Goal: Task Accomplishment & Management: Manage account settings

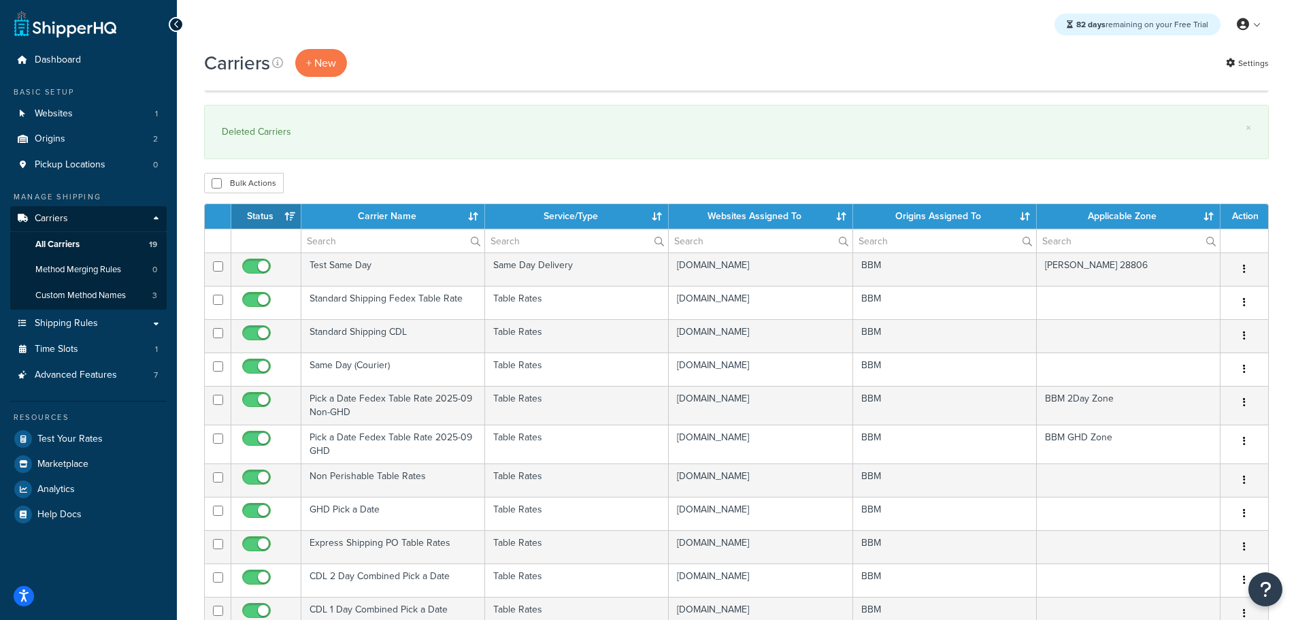
select select "15"
click at [63, 264] on span "Method Merging Rules" at bounding box center [78, 270] width 86 height 12
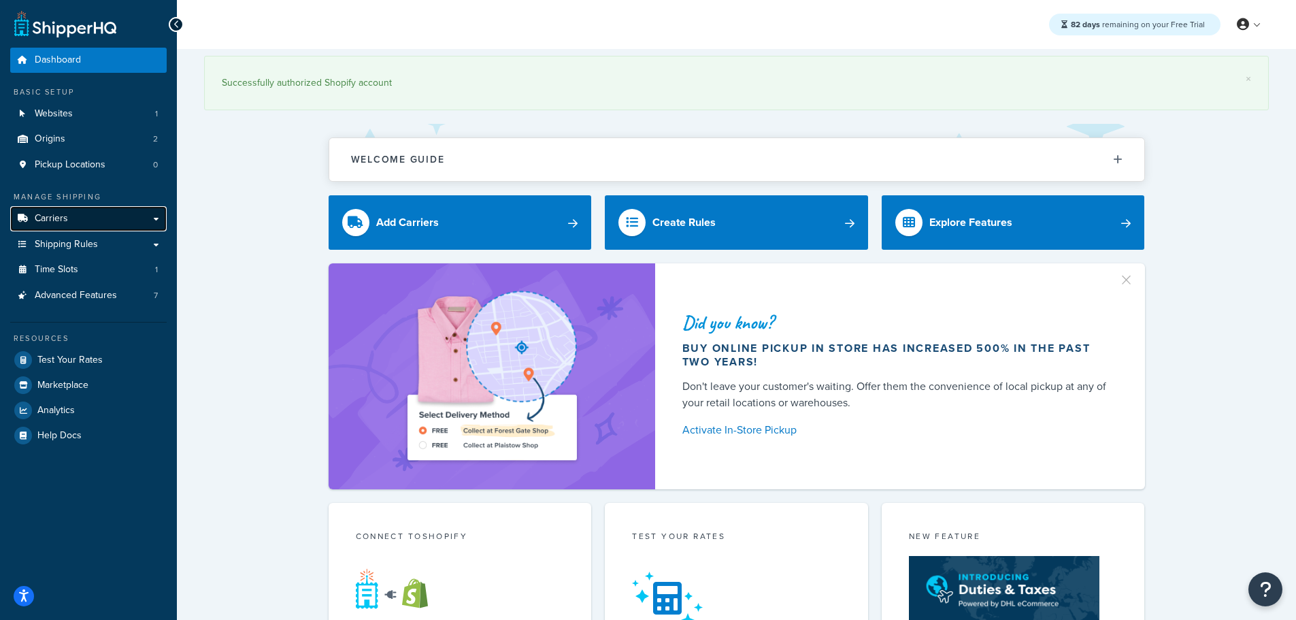
click at [57, 220] on span "Carriers" at bounding box center [51, 219] width 33 height 12
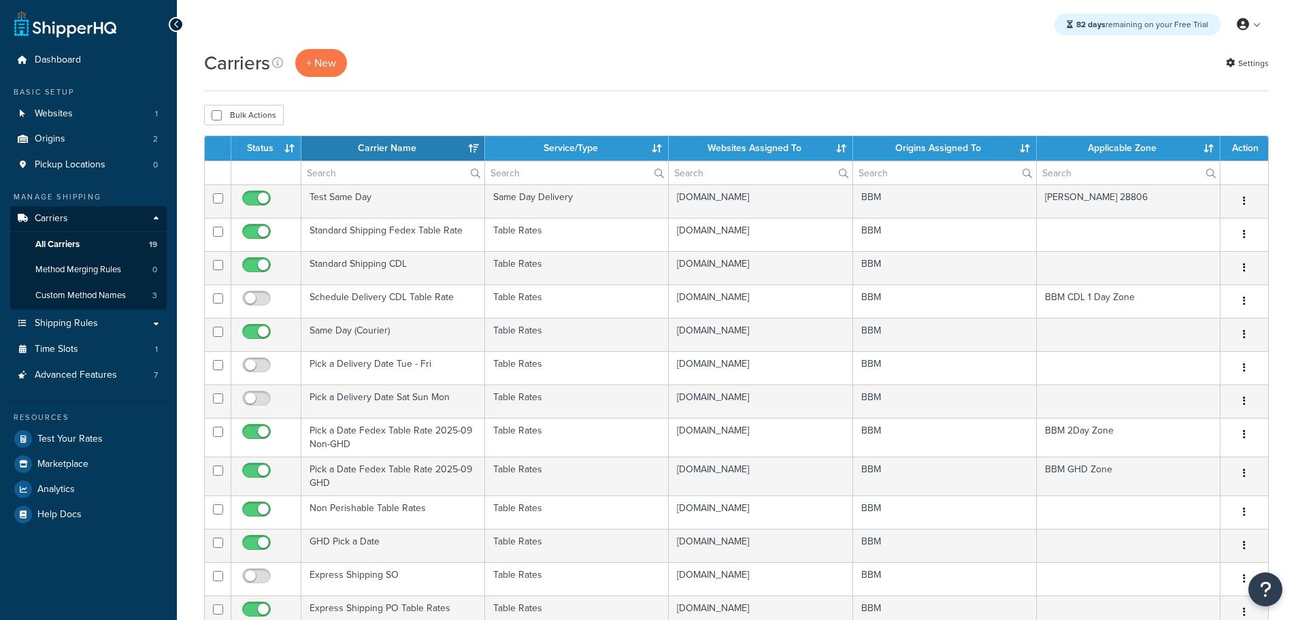
select select "15"
click at [243, 140] on th "Status" at bounding box center [266, 148] width 70 height 24
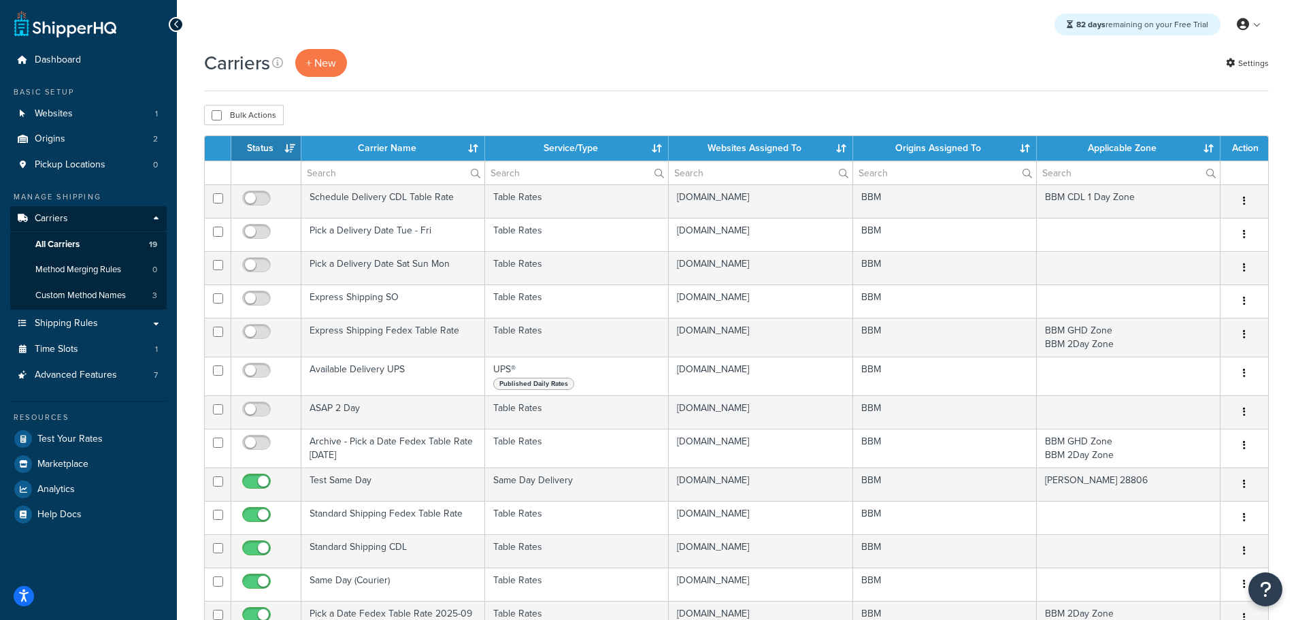
click at [258, 141] on th "Status" at bounding box center [266, 148] width 70 height 24
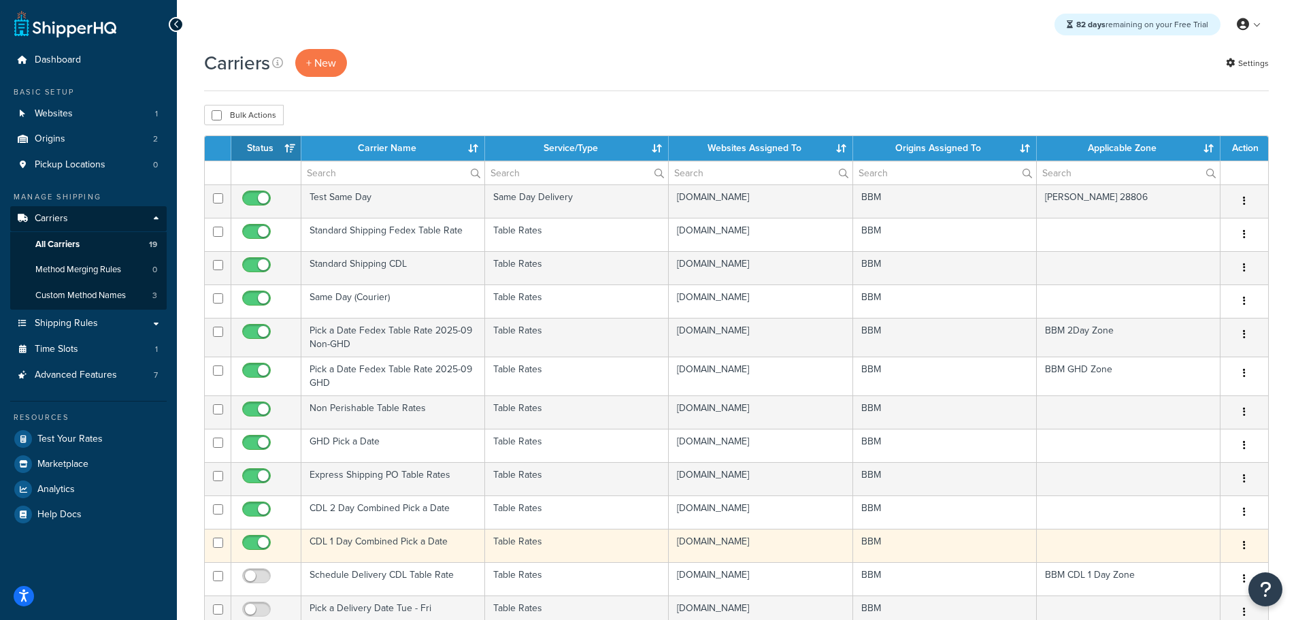
click at [361, 541] on td "CDL 1 Day Combined Pick a Date" at bounding box center [393, 544] width 184 height 33
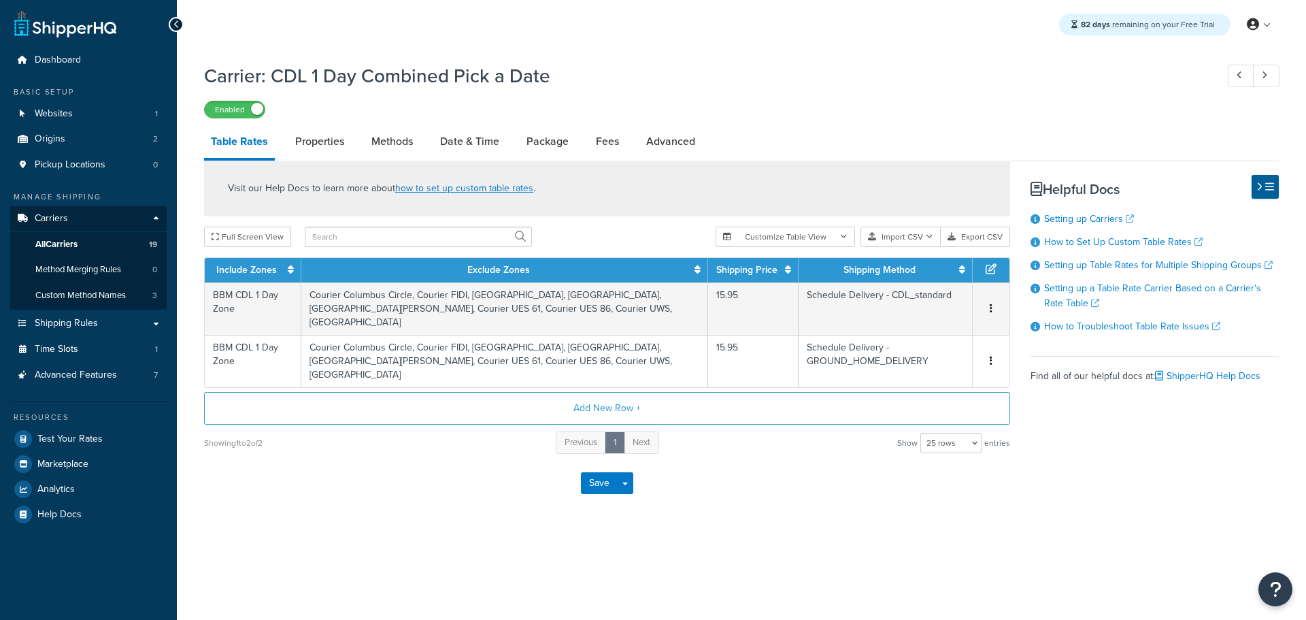
select select "25"
click at [398, 137] on link "Methods" at bounding box center [392, 141] width 55 height 33
select select "25"
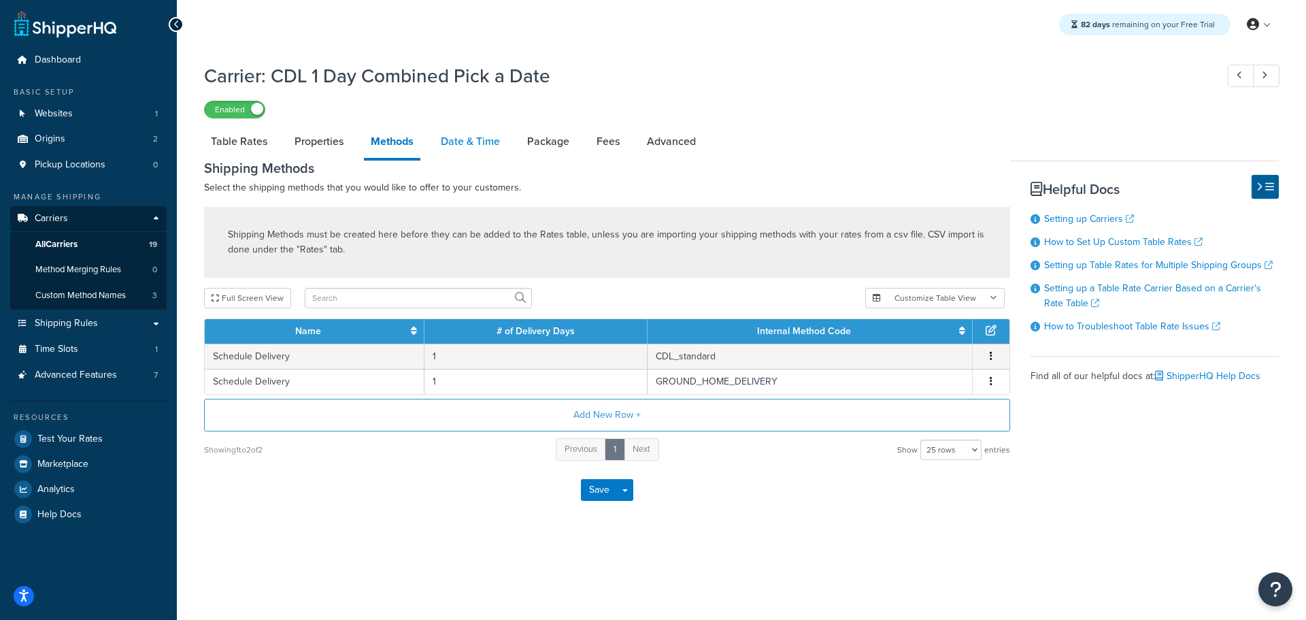
click at [461, 135] on link "Date & Time" at bounding box center [470, 141] width 73 height 33
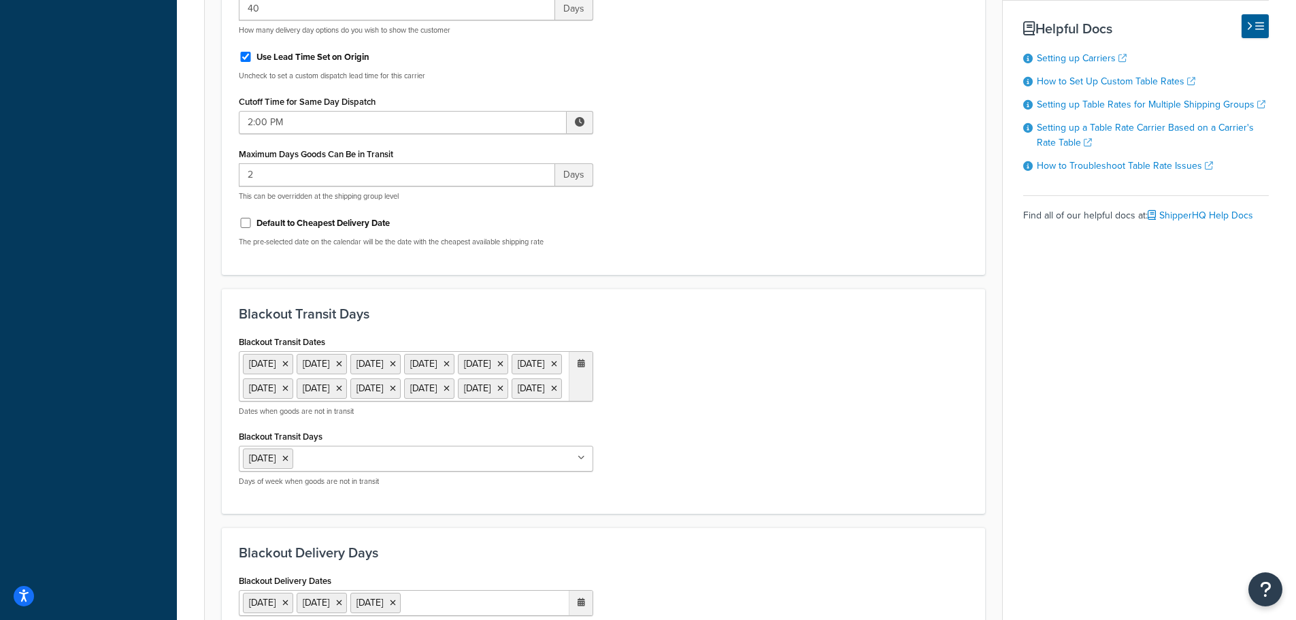
scroll to position [612, 0]
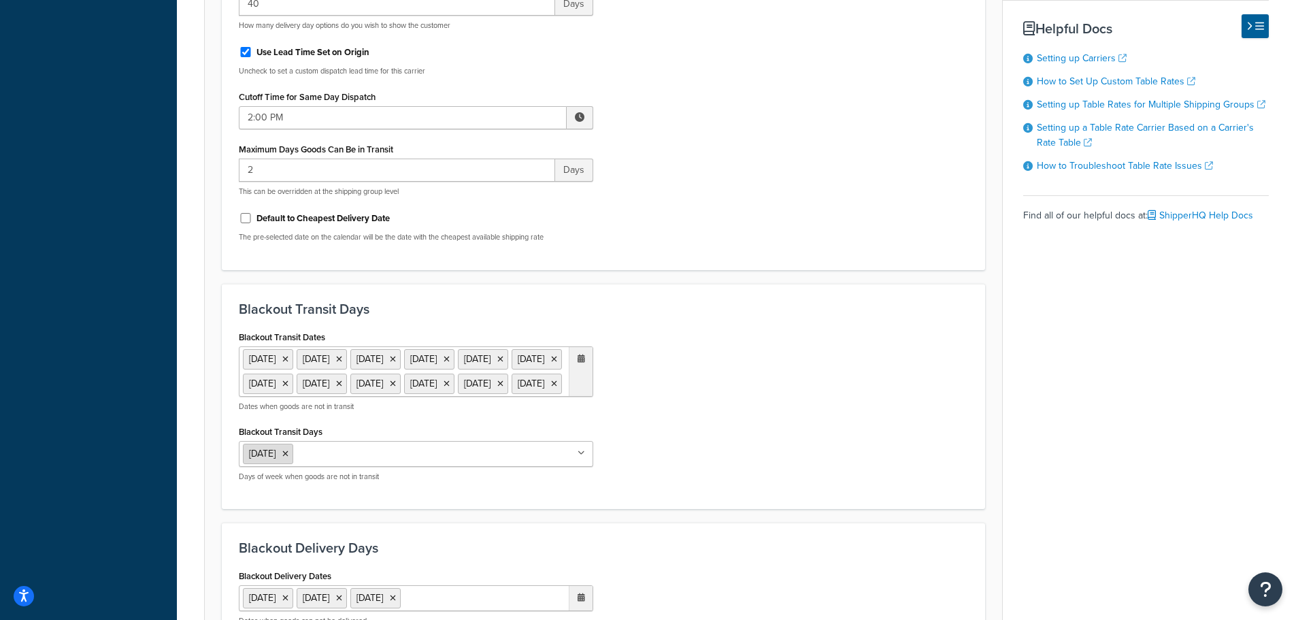
click at [288, 458] on icon at bounding box center [285, 454] width 6 height 8
click at [719, 457] on div "Blackout Transit Dates 11 Nov 2025 27 Nov 2025 25 Dec 2025 1 Jan 2026 19 Jan 20…" at bounding box center [604, 409] width 750 height 164
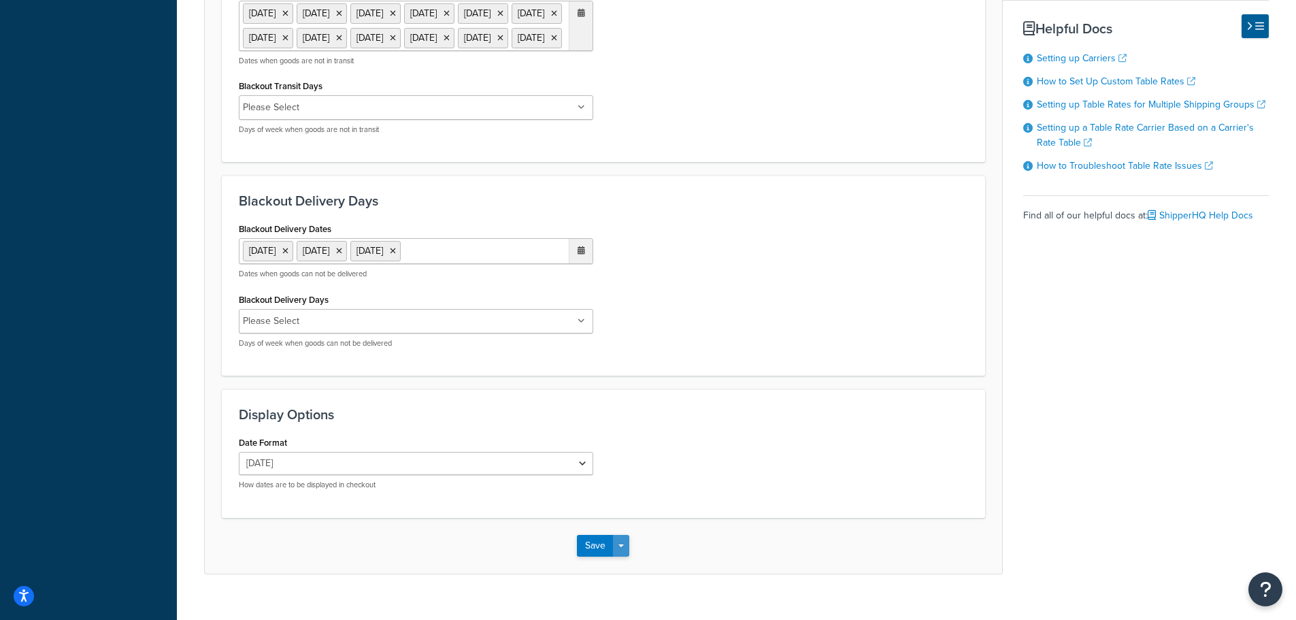
scroll to position [1005, 0]
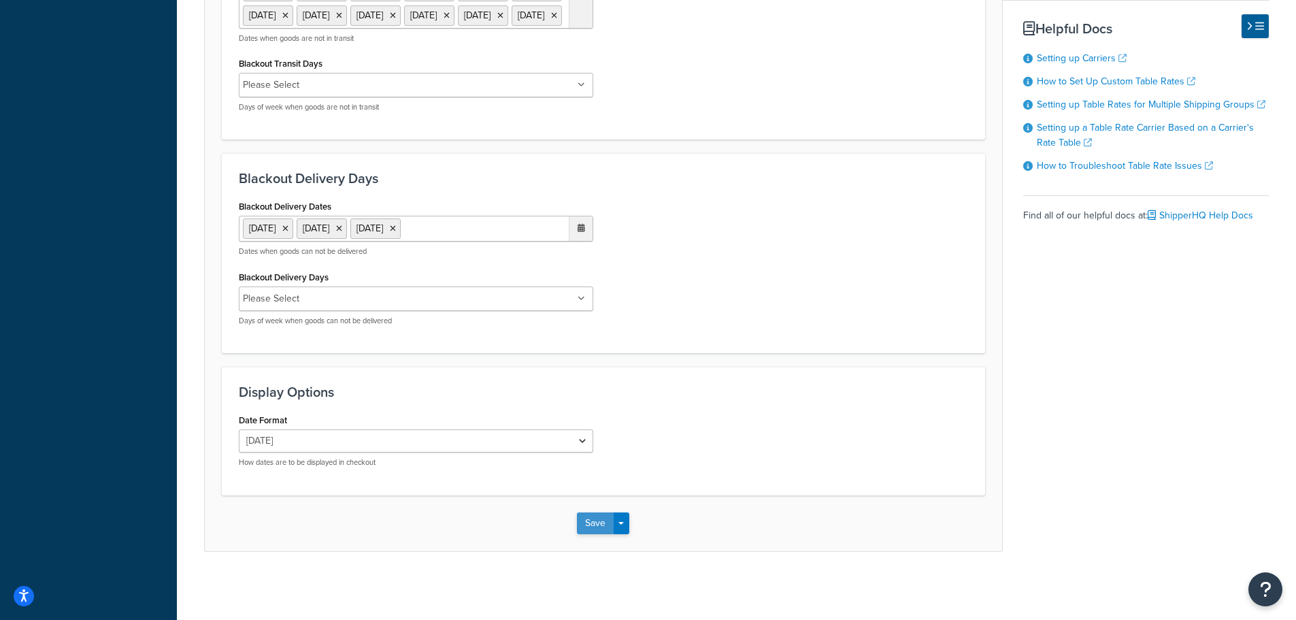
click at [593, 528] on button "Save" at bounding box center [595, 523] width 37 height 22
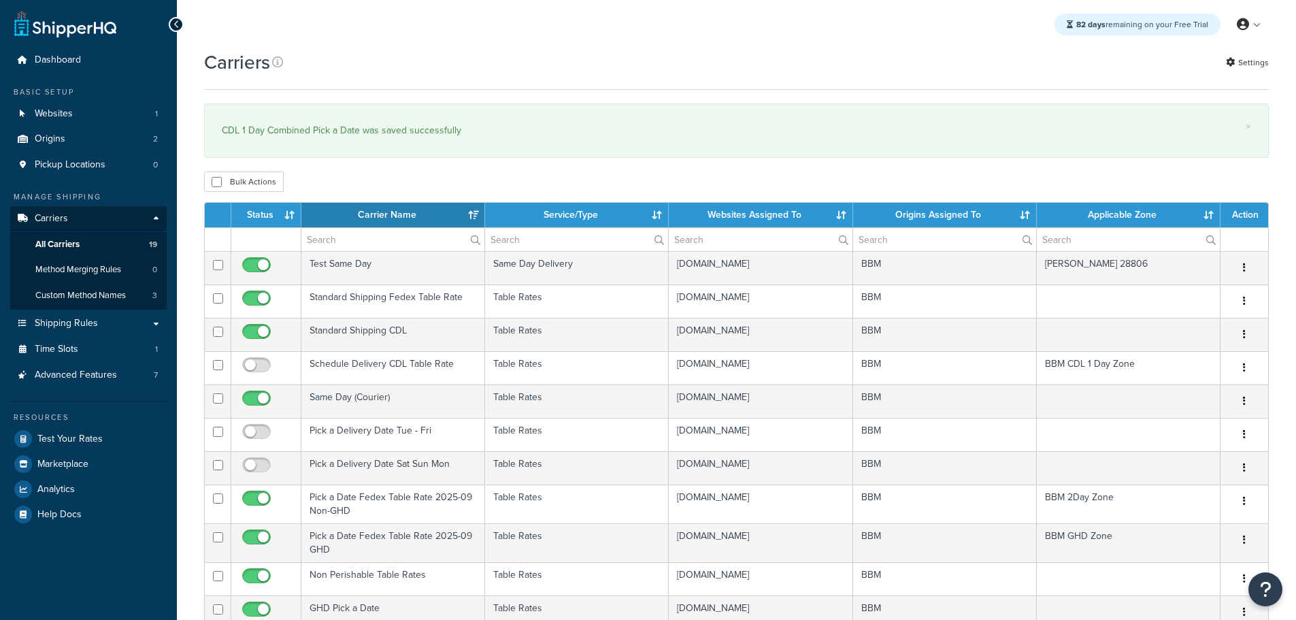
select select "15"
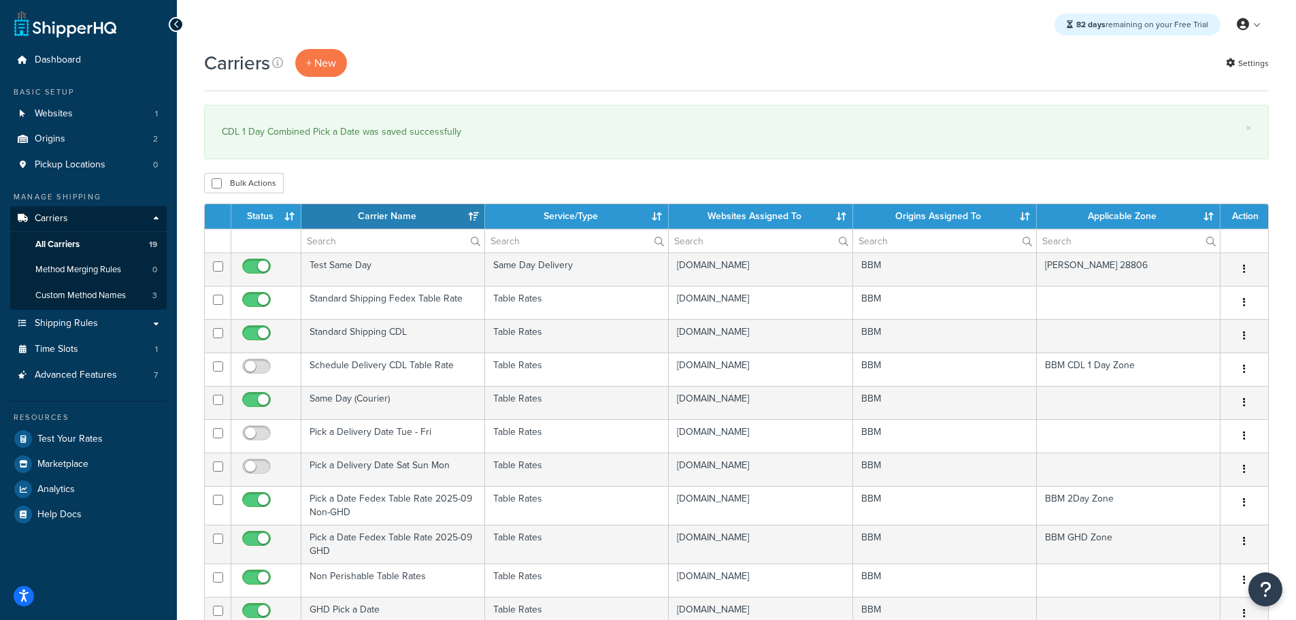
click at [263, 209] on th "Status" at bounding box center [266, 216] width 70 height 24
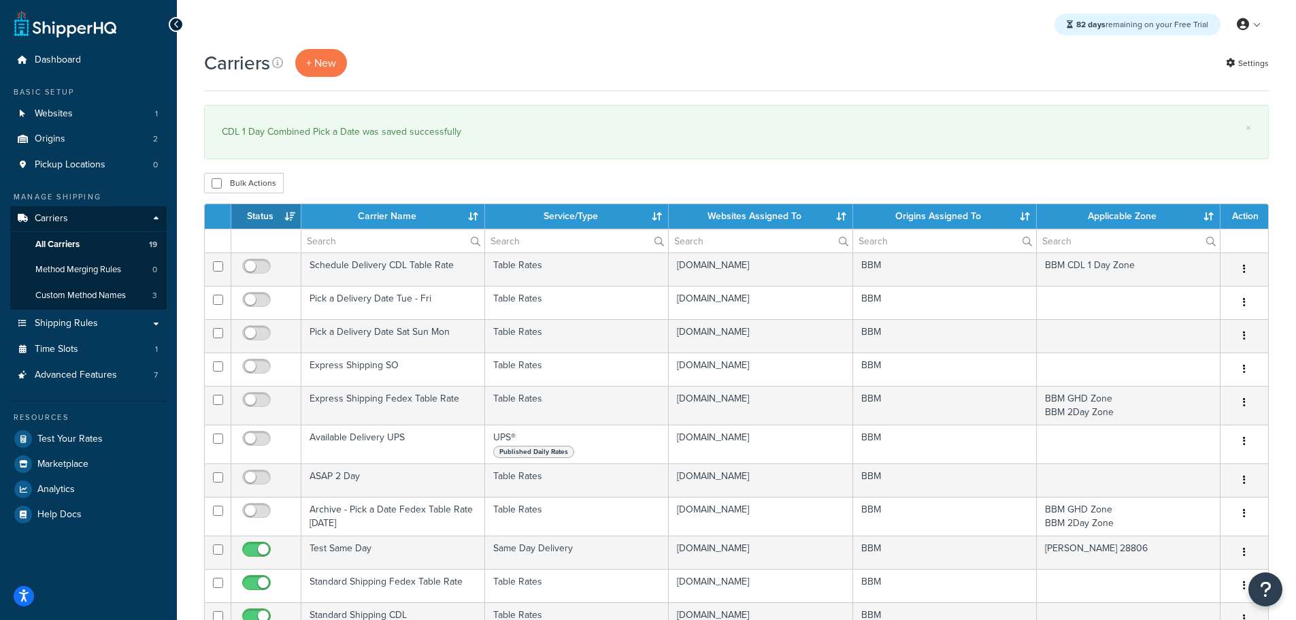
click at [262, 209] on th "Status" at bounding box center [266, 216] width 70 height 24
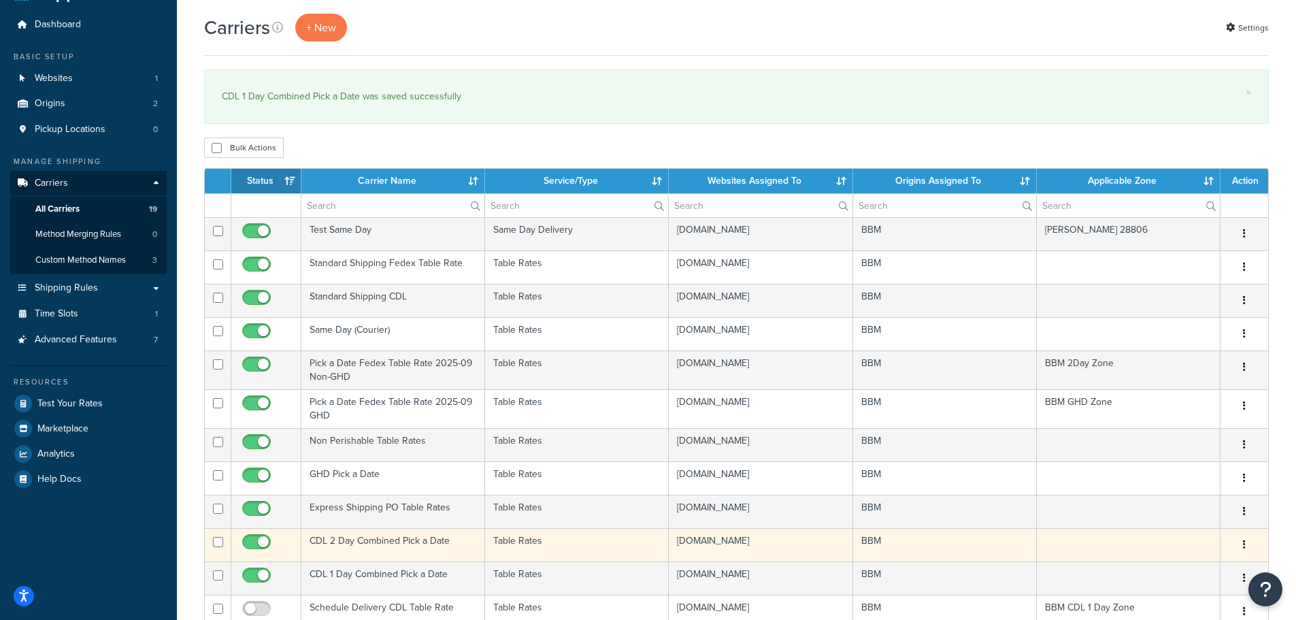
scroll to position [68, 0]
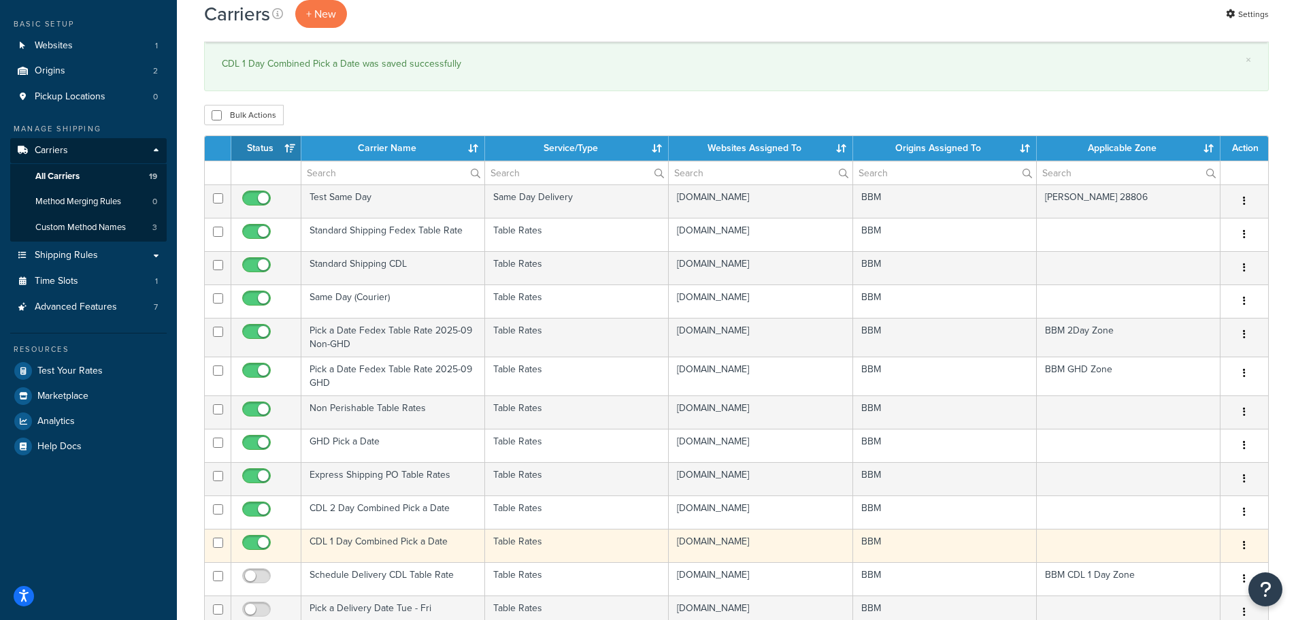
click at [351, 540] on td "CDL 1 Day Combined Pick a Date" at bounding box center [393, 544] width 184 height 33
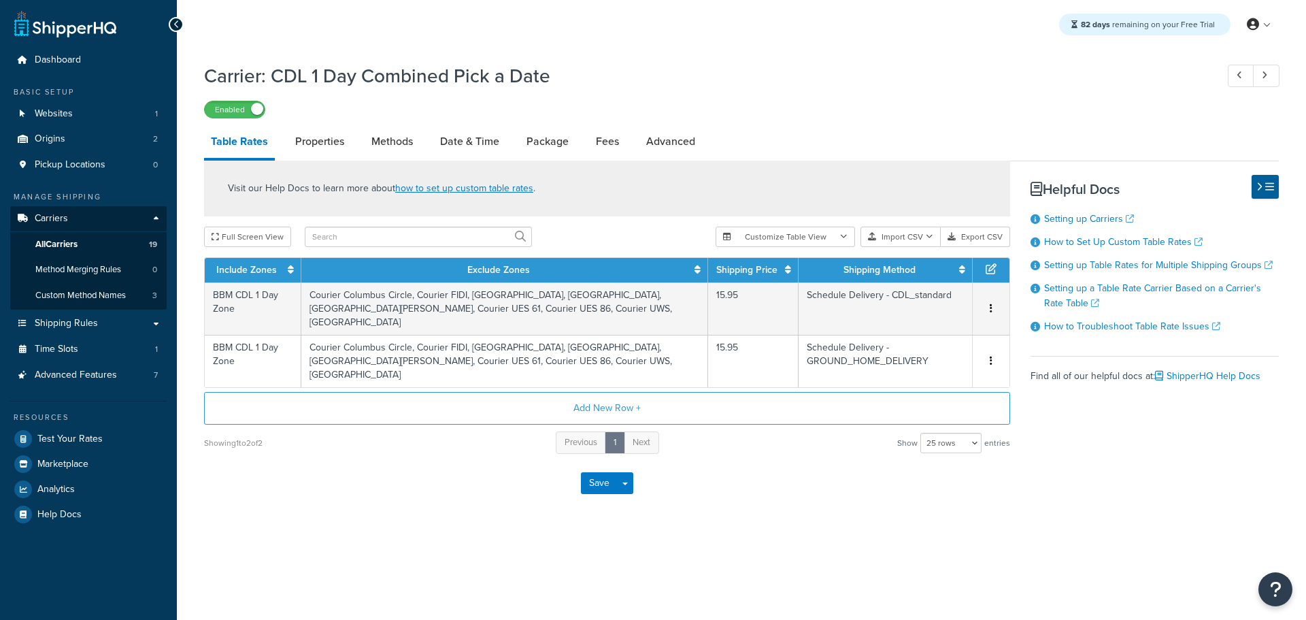
select select "25"
click at [393, 144] on link "Methods" at bounding box center [392, 141] width 55 height 33
select select "25"
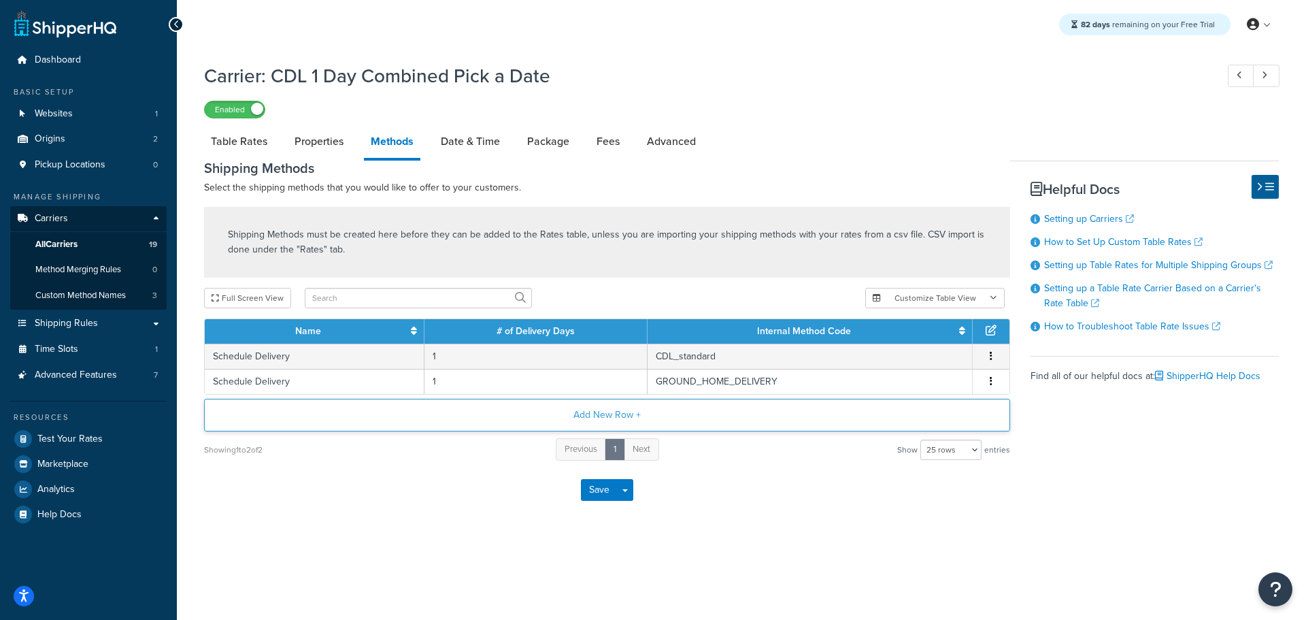
click at [606, 418] on button "Add New Row +" at bounding box center [607, 415] width 806 height 33
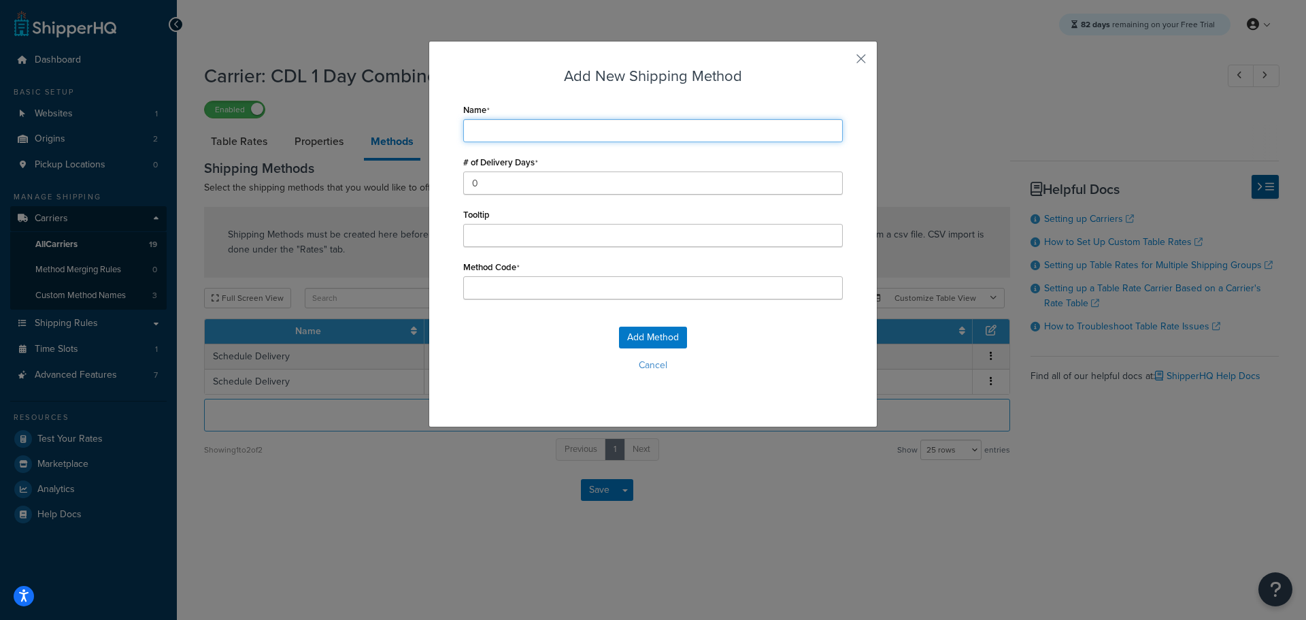
click at [510, 138] on input "Name" at bounding box center [653, 130] width 380 height 23
type input "S"
type input "Sc"
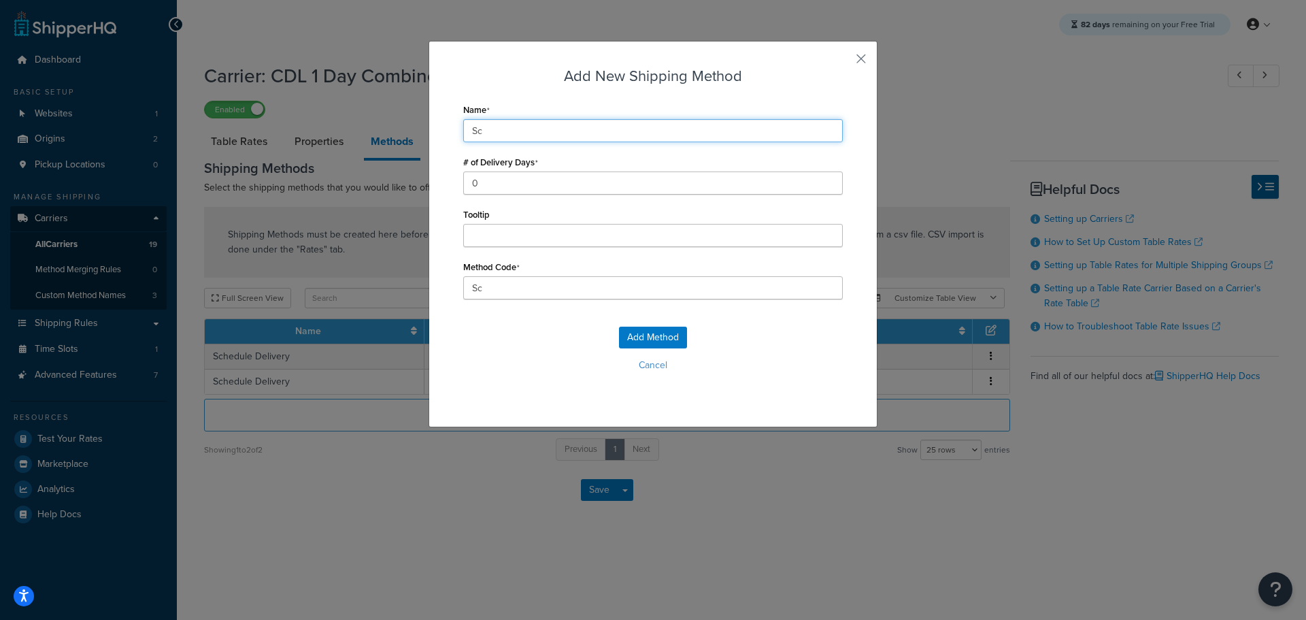
type input "Sch"
type input "Sche"
type input "Sched"
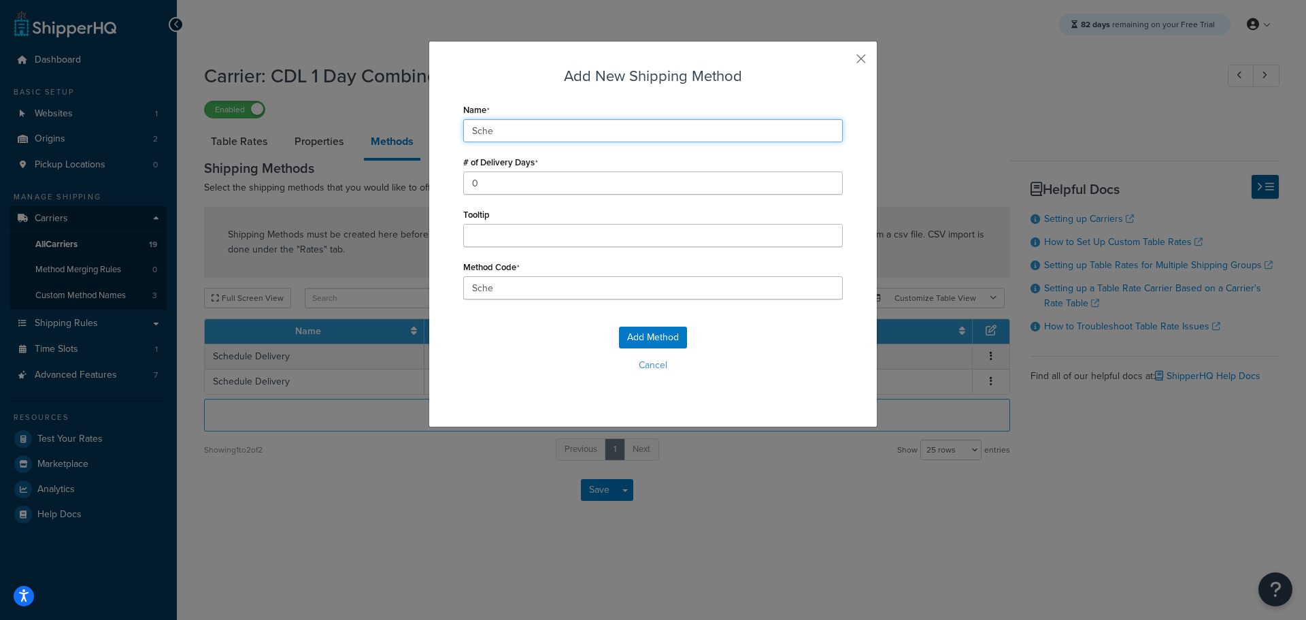
type input "Sched"
type input "Schedu"
type input "Schedul"
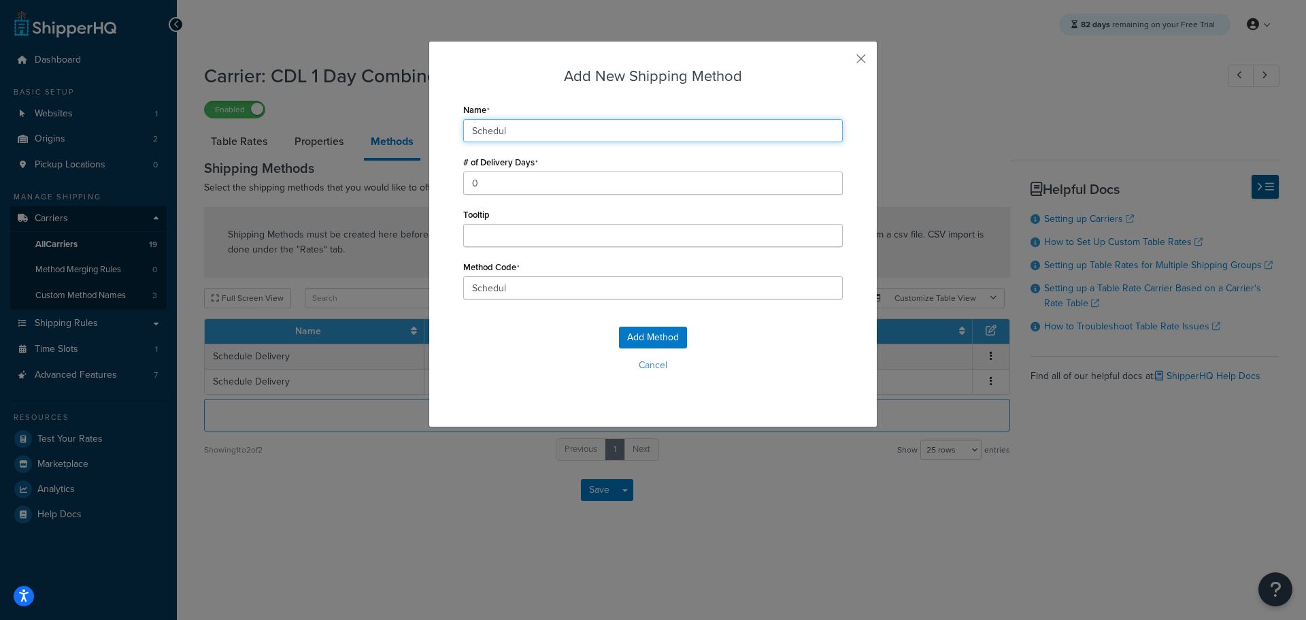
type input "Schedule"
type input "Schedule_"
type input "Schedule Delivery"
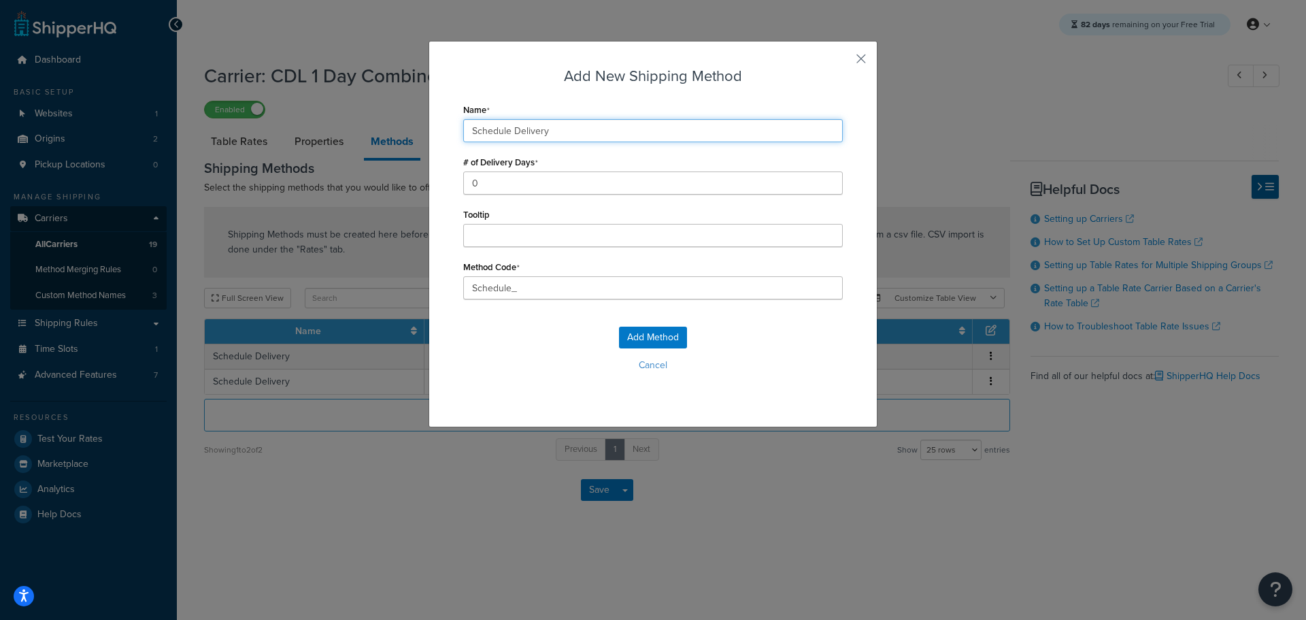
type input "Schedule_Delivery"
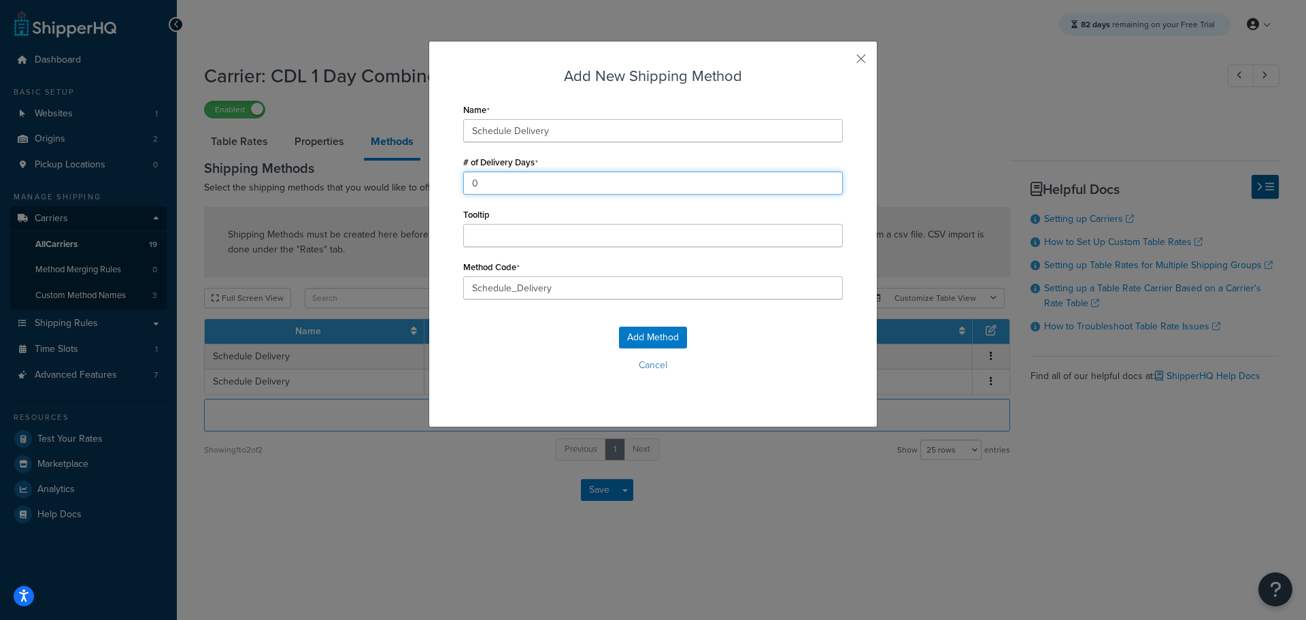
drag, startPoint x: 488, startPoint y: 186, endPoint x: 397, endPoint y: 186, distance: 91.1
click at [397, 186] on div "Add New Shipping Method Name Schedule Delivery # of Delivery Days 0 Tooltip Met…" at bounding box center [653, 310] width 1306 height 620
type input "2"
drag, startPoint x: 575, startPoint y: 288, endPoint x: 442, endPoint y: 286, distance: 132.7
click at [442, 286] on div "Add New Shipping Method Name Schedule Delivery # of Delivery Days 2 Tooltip Met…" at bounding box center [652, 234] width 449 height 386
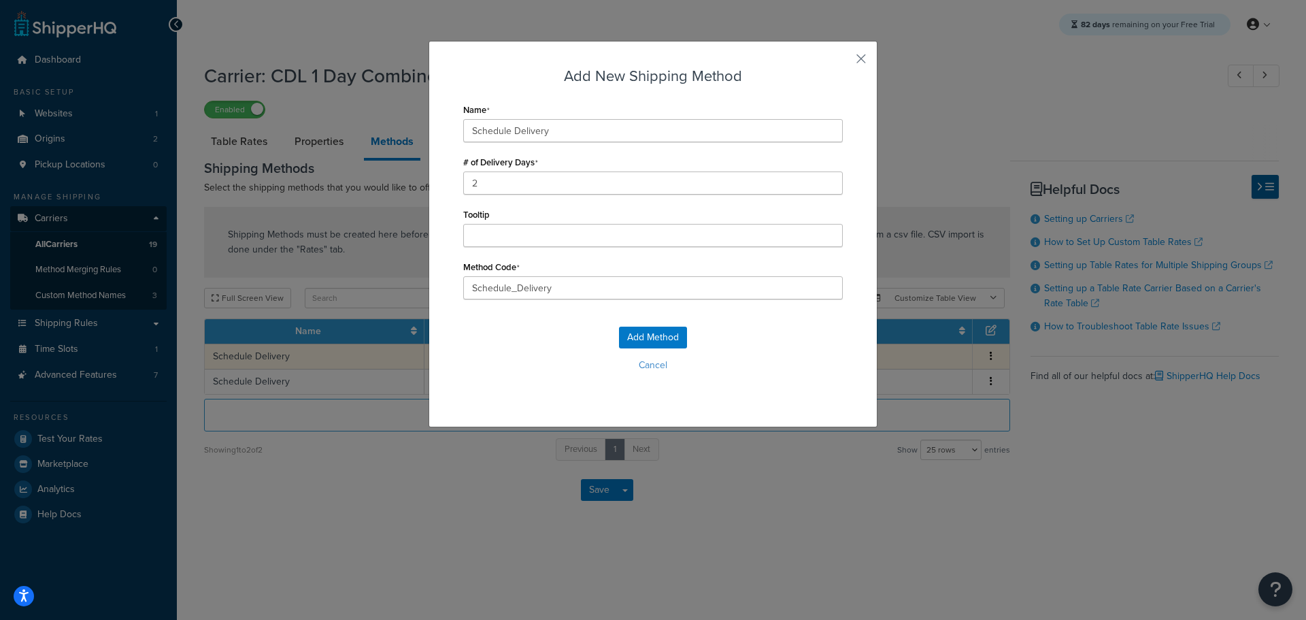
click at [652, 367] on button "Cancel" at bounding box center [653, 365] width 380 height 20
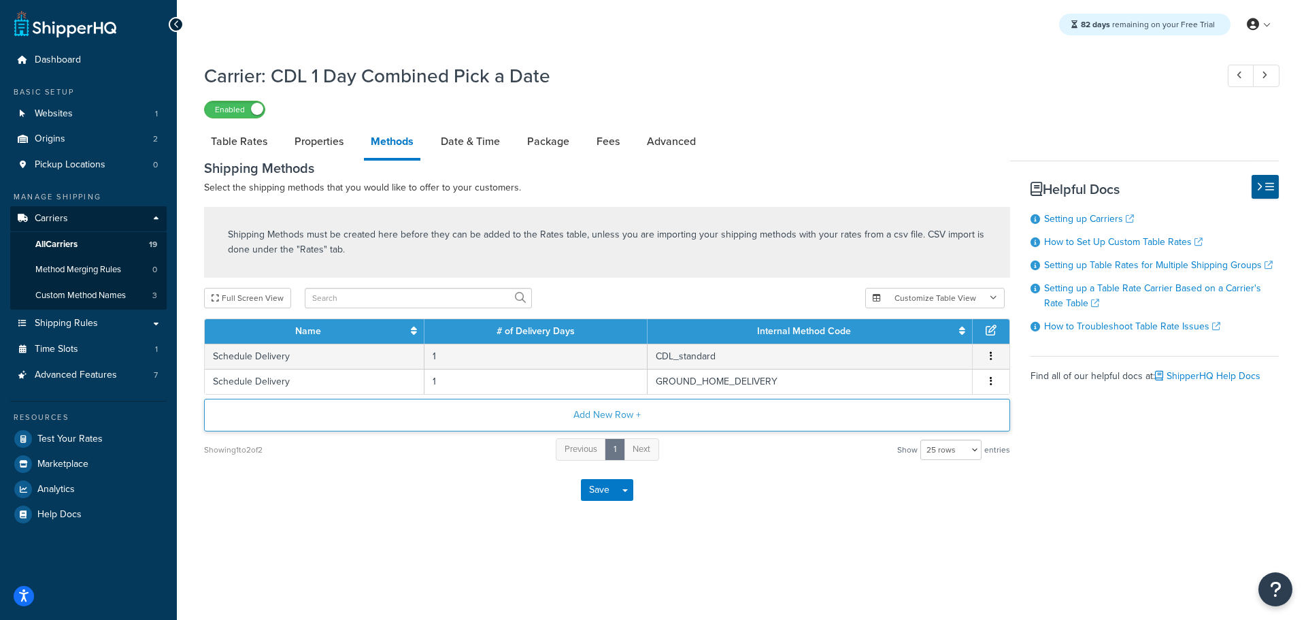
click at [610, 421] on button "Add New Row +" at bounding box center [607, 415] width 806 height 33
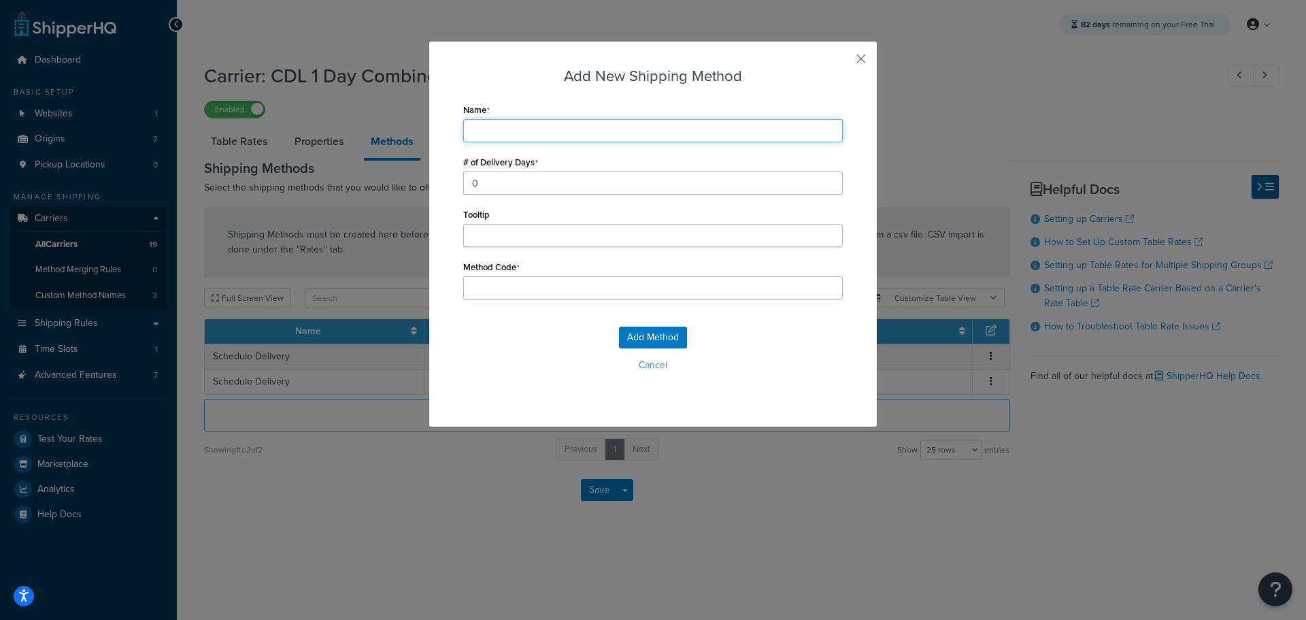
click at [494, 132] on input "Name" at bounding box center [653, 130] width 380 height 23
type input "S"
type input "Sc"
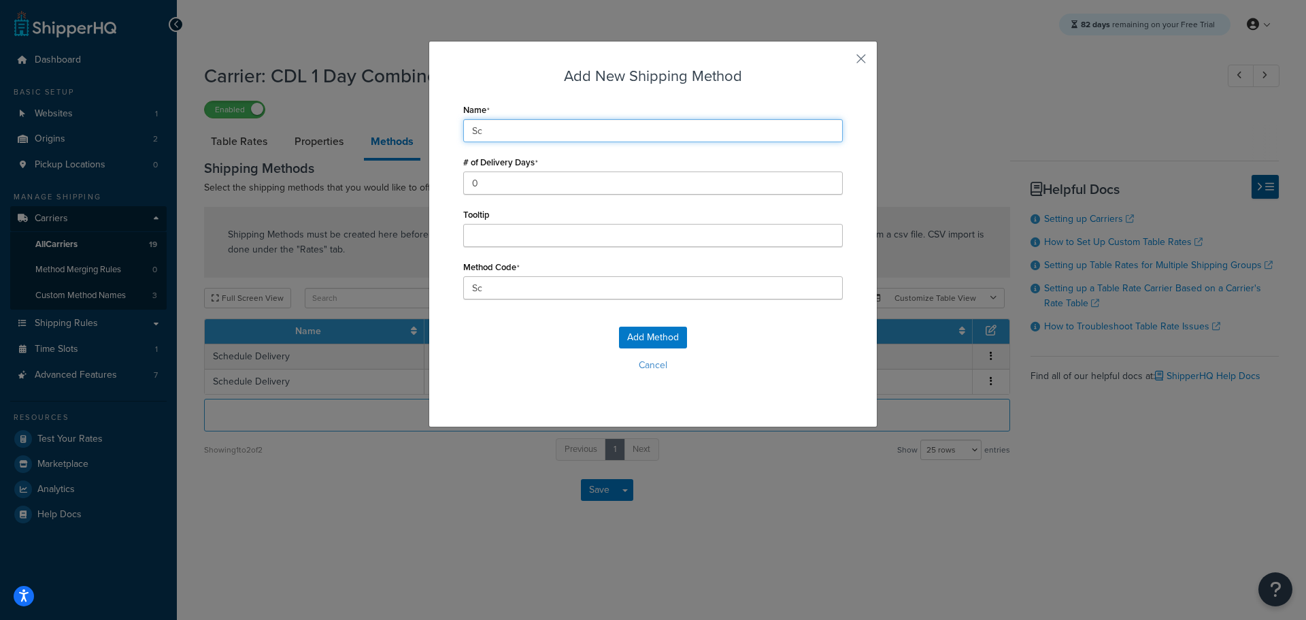
type input "Schedule Delivery"
type input "Schedule_Delivery"
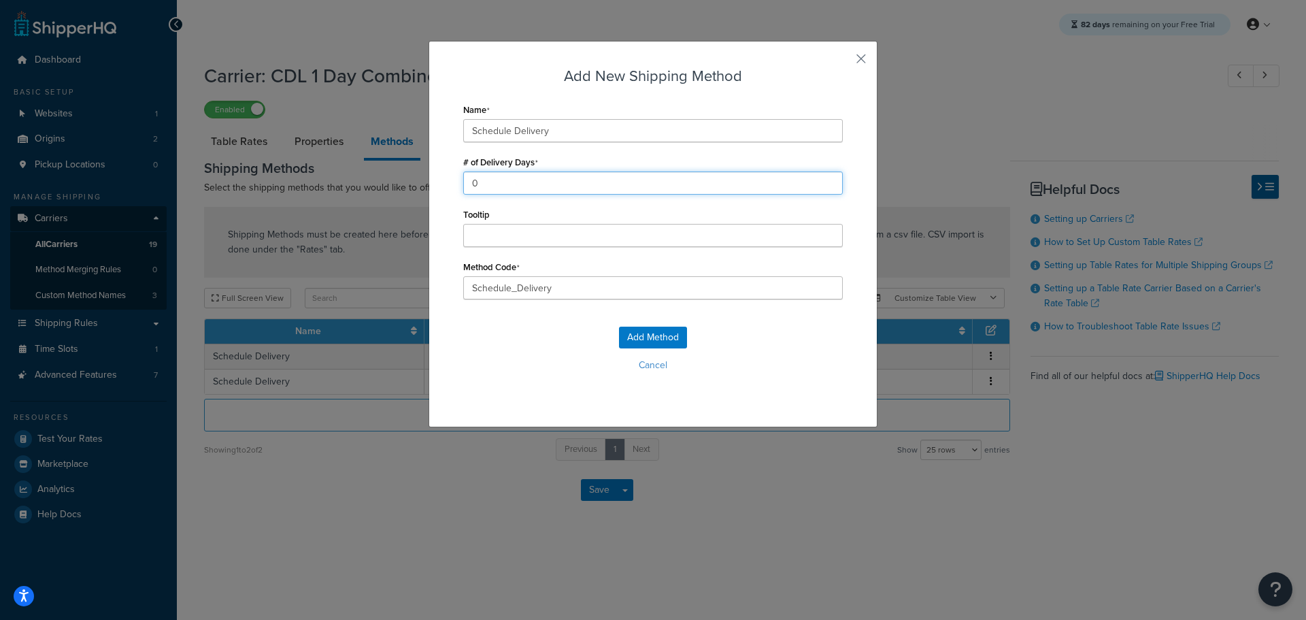
drag, startPoint x: 492, startPoint y: 182, endPoint x: 420, endPoint y: 180, distance: 72.8
click at [420, 180] on div "Add New Shipping Method Name Schedule Delivery # of Delivery Days 0 Tooltip Met…" at bounding box center [653, 310] width 1306 height 620
type input "2"
drag, startPoint x: 560, startPoint y: 284, endPoint x: 358, endPoint y: 285, distance: 202.0
click at [360, 285] on div "Add New Shipping Method Name Schedule Delivery # of Delivery Days 2 Tooltip Met…" at bounding box center [653, 310] width 1306 height 620
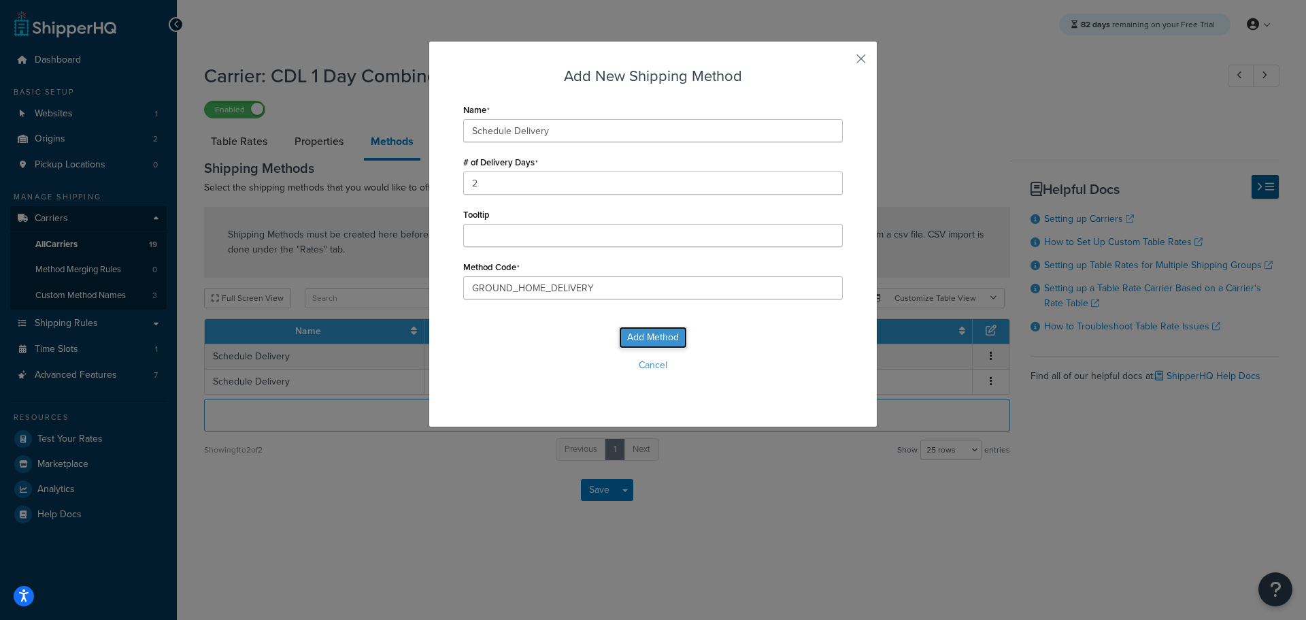
click at [660, 336] on div "Add Method Cancel" at bounding box center [653, 354] width 380 height 90
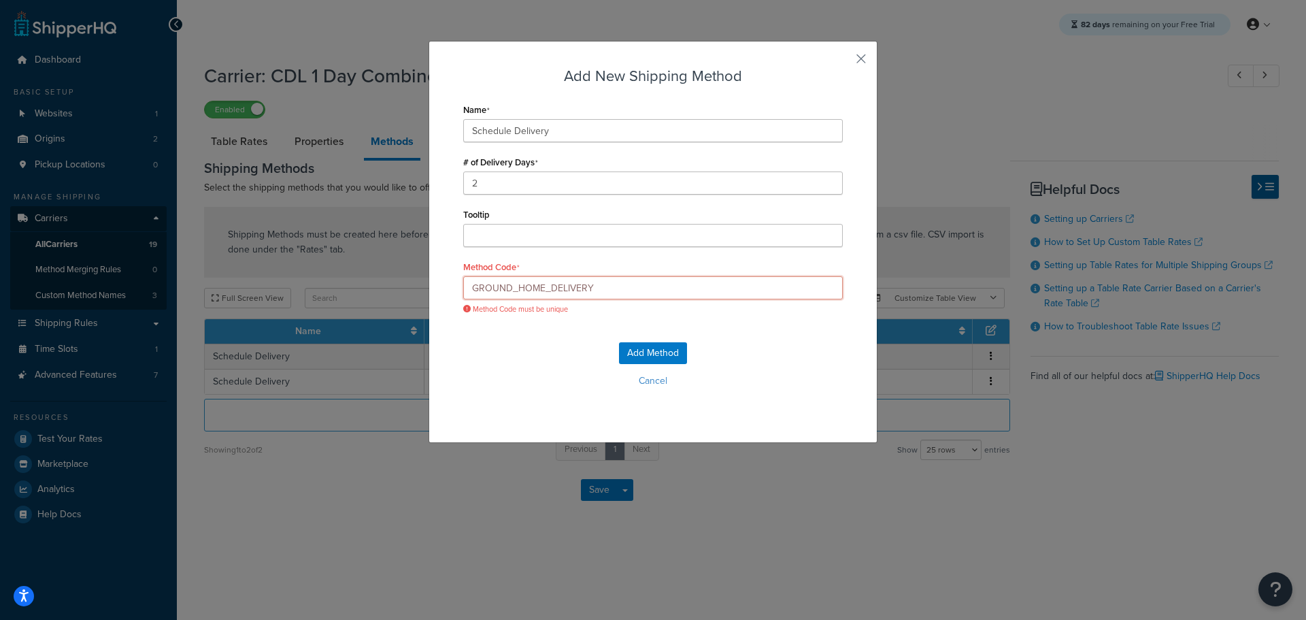
click at [618, 286] on input "GROUND_HOME_DELIVERY" at bounding box center [653, 287] width 380 height 23
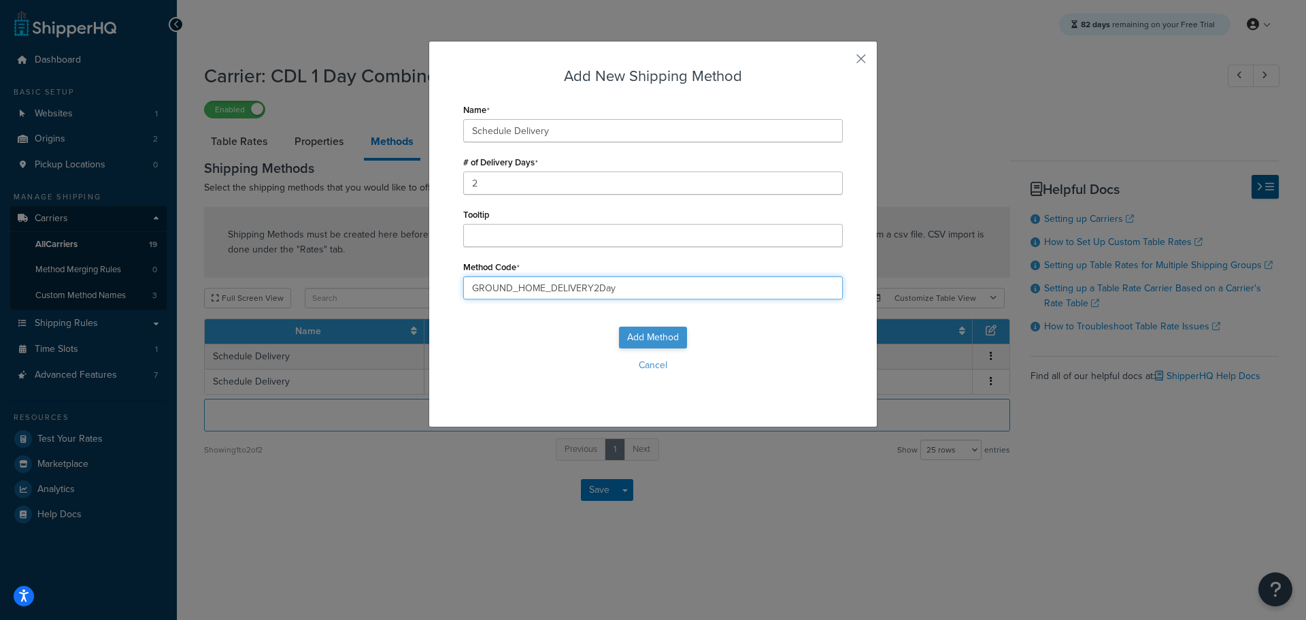
type input "GROUND_HOME_DELIVERY2Day"
click at [630, 331] on button "Add Method" at bounding box center [653, 337] width 68 height 22
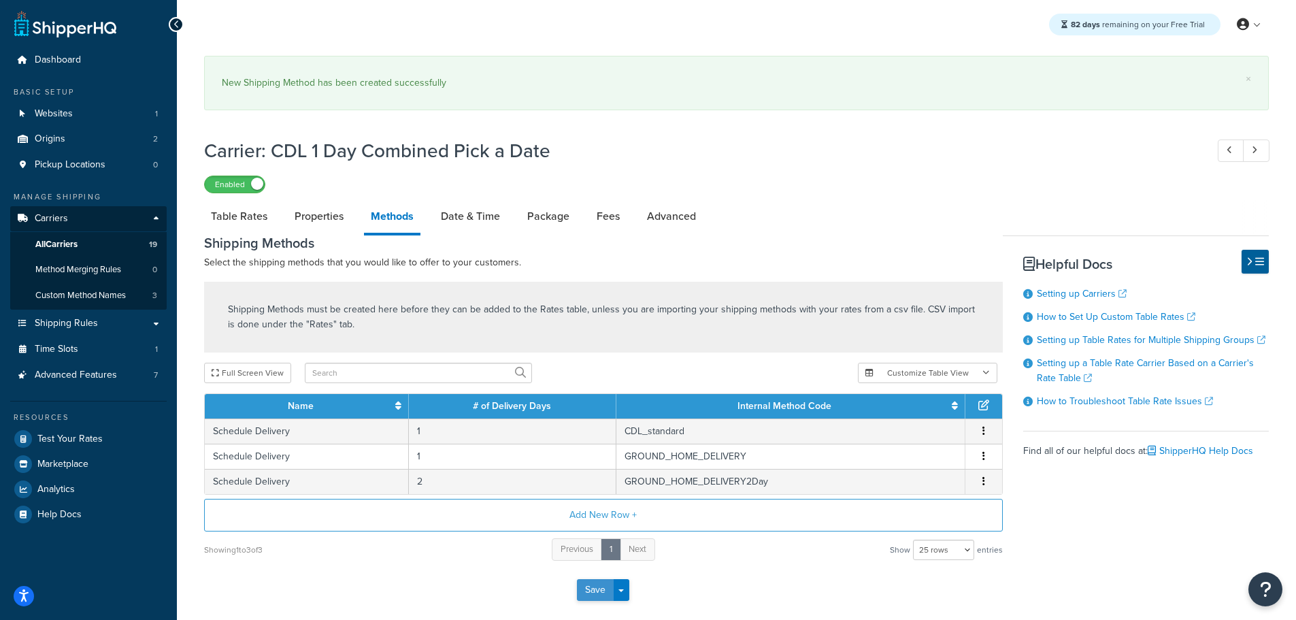
click at [583, 585] on button "Save" at bounding box center [595, 590] width 37 height 22
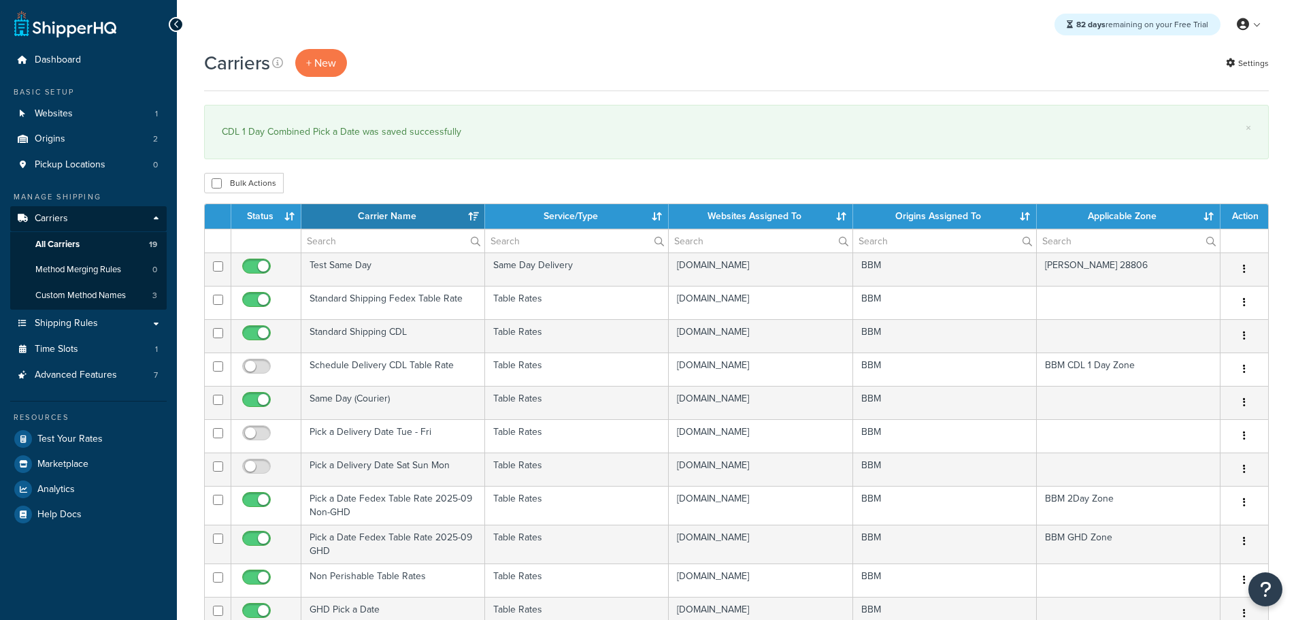
select select "15"
click at [258, 220] on th "Status" at bounding box center [266, 216] width 70 height 24
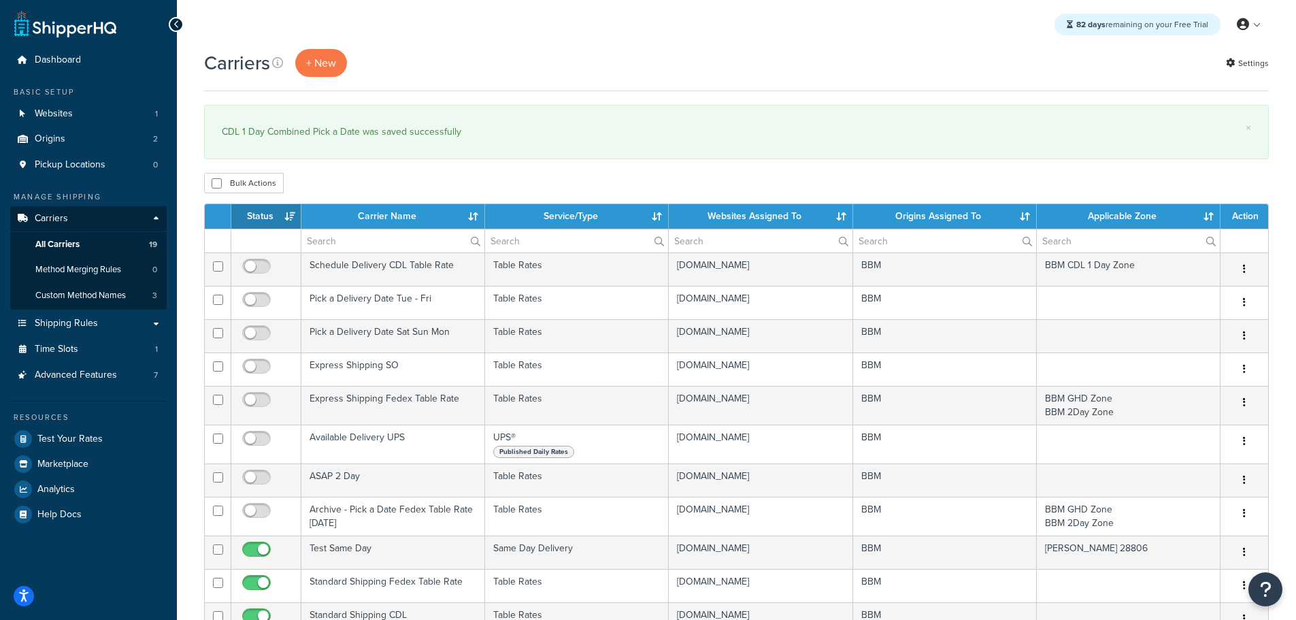
click at [258, 220] on th "Status" at bounding box center [266, 216] width 70 height 24
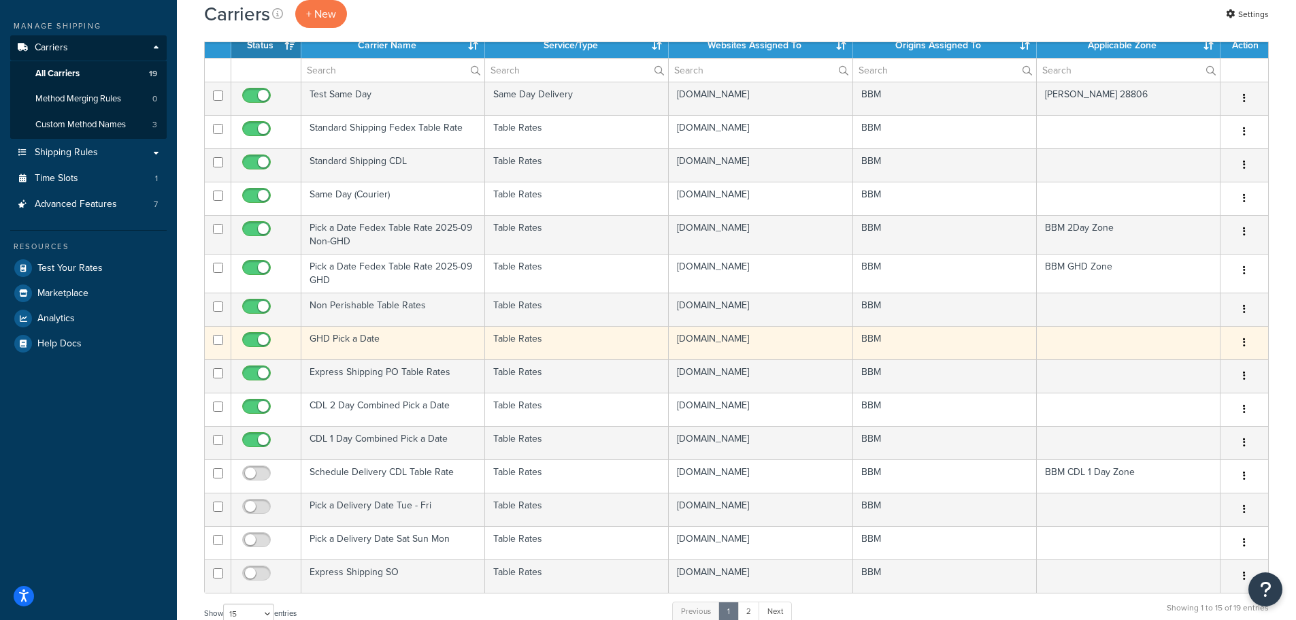
scroll to position [204, 0]
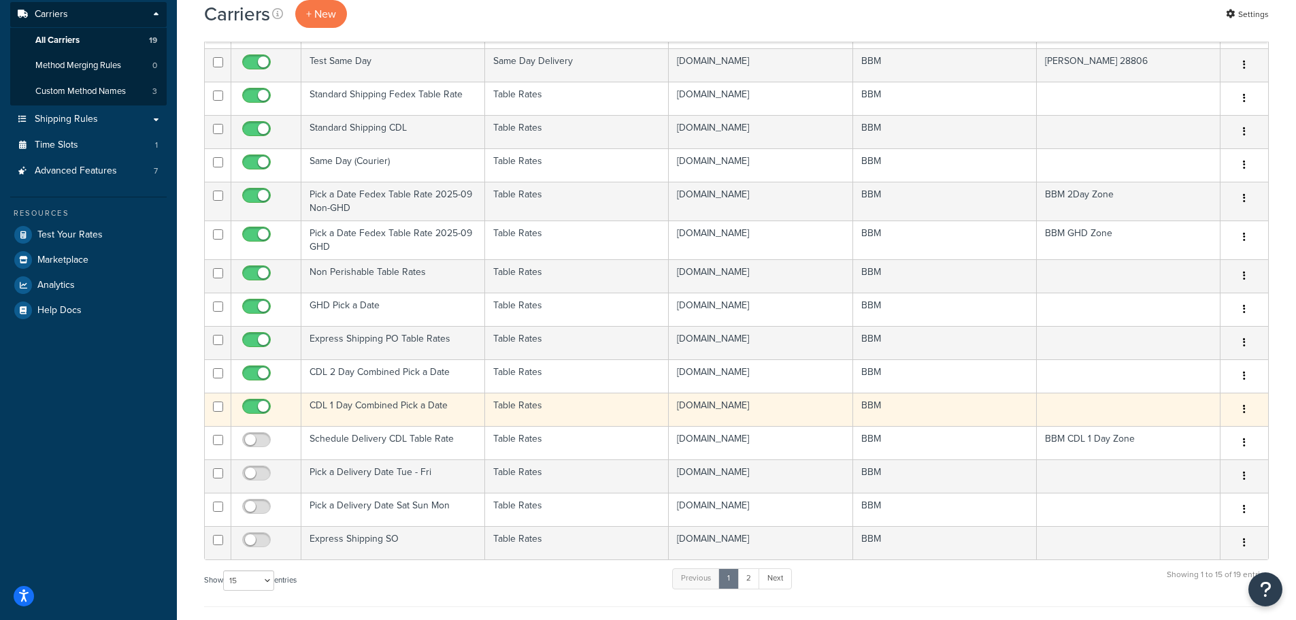
click at [341, 401] on td "CDL 1 Day Combined Pick a Date" at bounding box center [393, 408] width 184 height 33
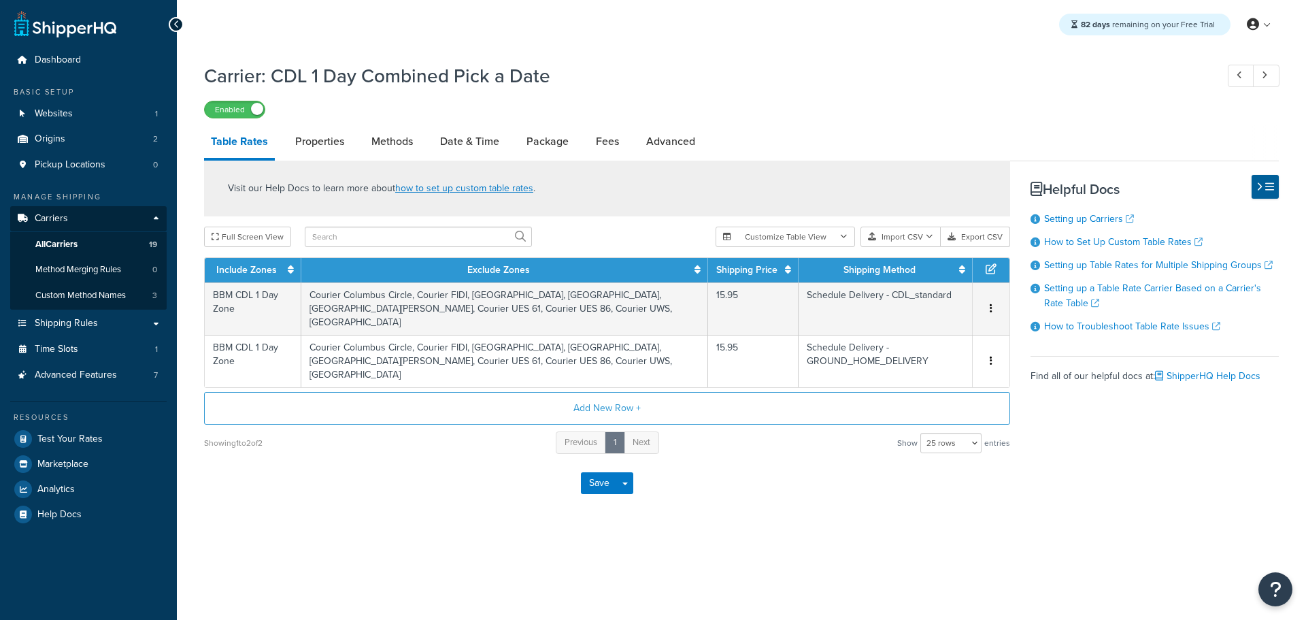
select select "25"
click at [459, 141] on link "Date & Time" at bounding box center [469, 141] width 73 height 33
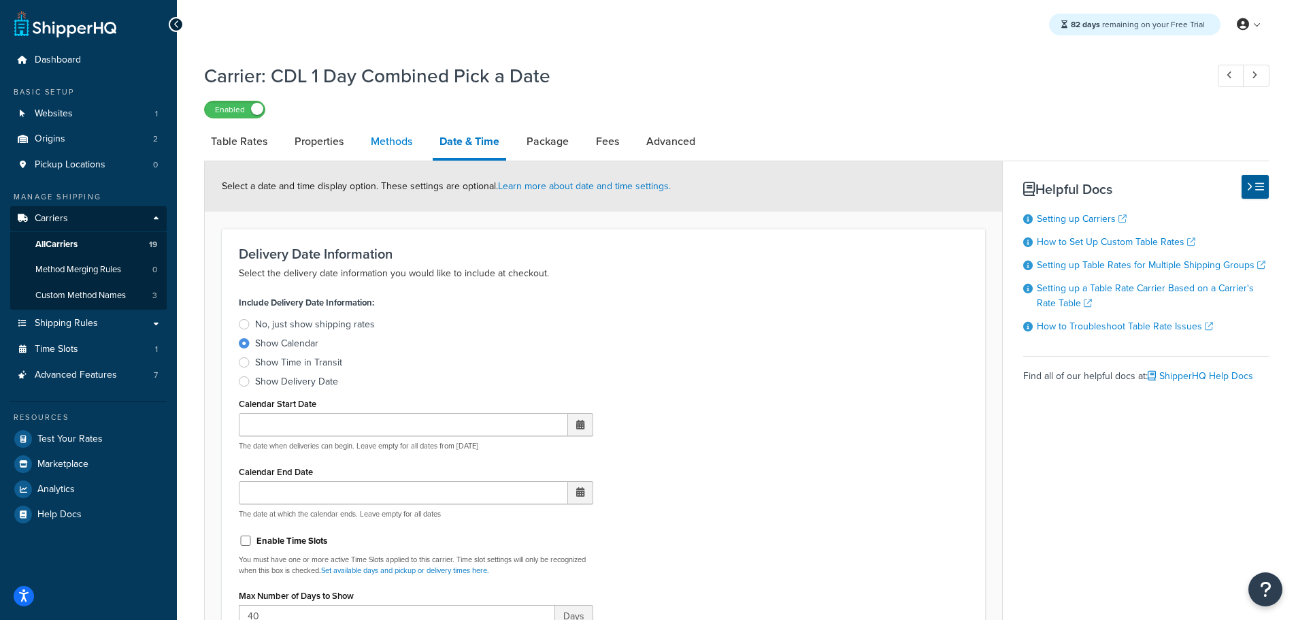
click at [385, 144] on link "Methods" at bounding box center [391, 141] width 55 height 33
select select "25"
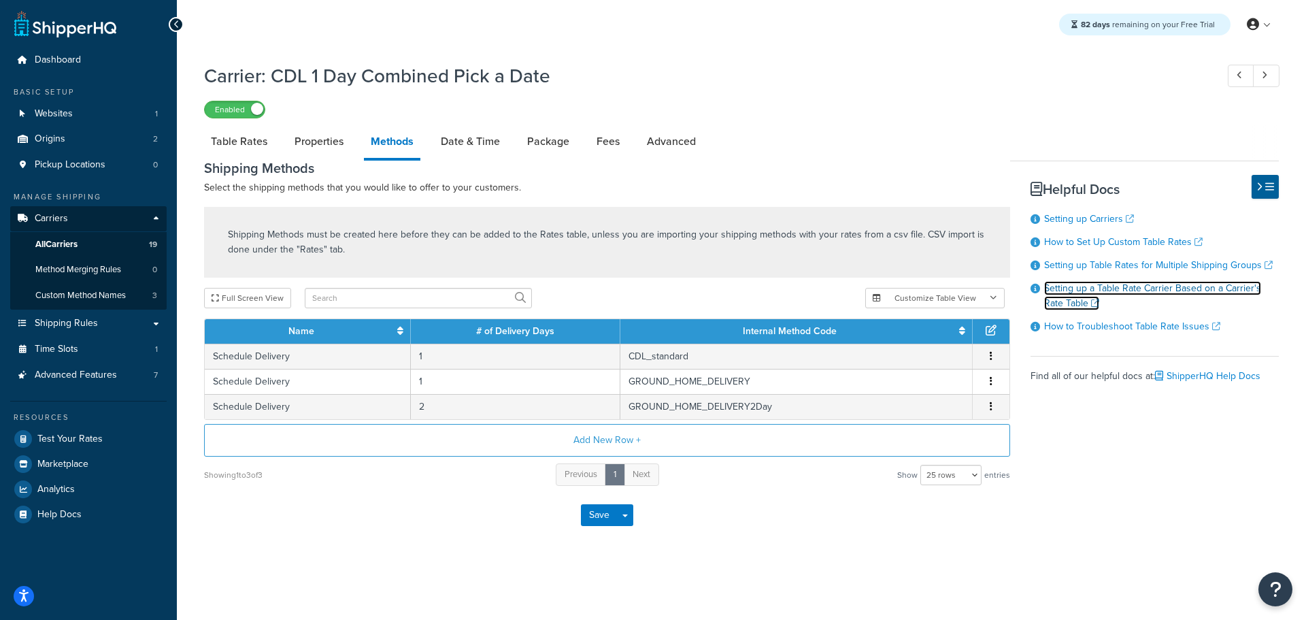
click at [1117, 288] on link "Setting up a Table Rate Carrier Based on a Carrier's Rate Table" at bounding box center [1152, 295] width 217 height 29
click at [243, 141] on link "Table Rates" at bounding box center [239, 141] width 70 height 33
select select "25"
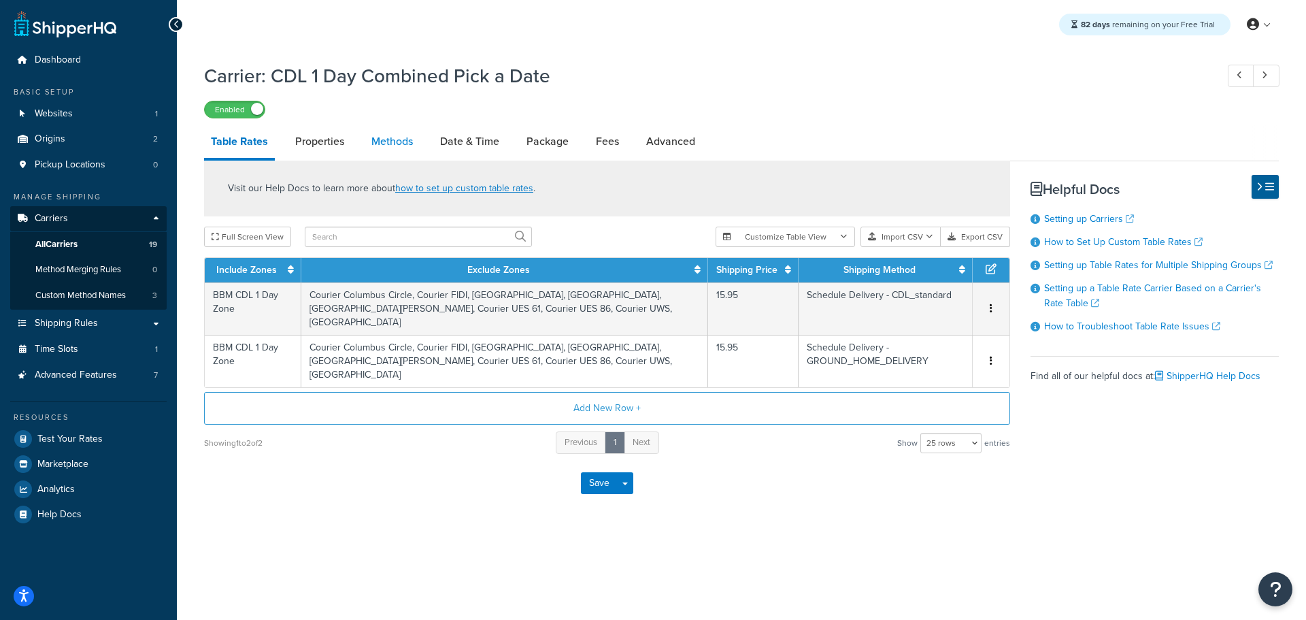
click at [394, 137] on link "Methods" at bounding box center [392, 141] width 55 height 33
select select "25"
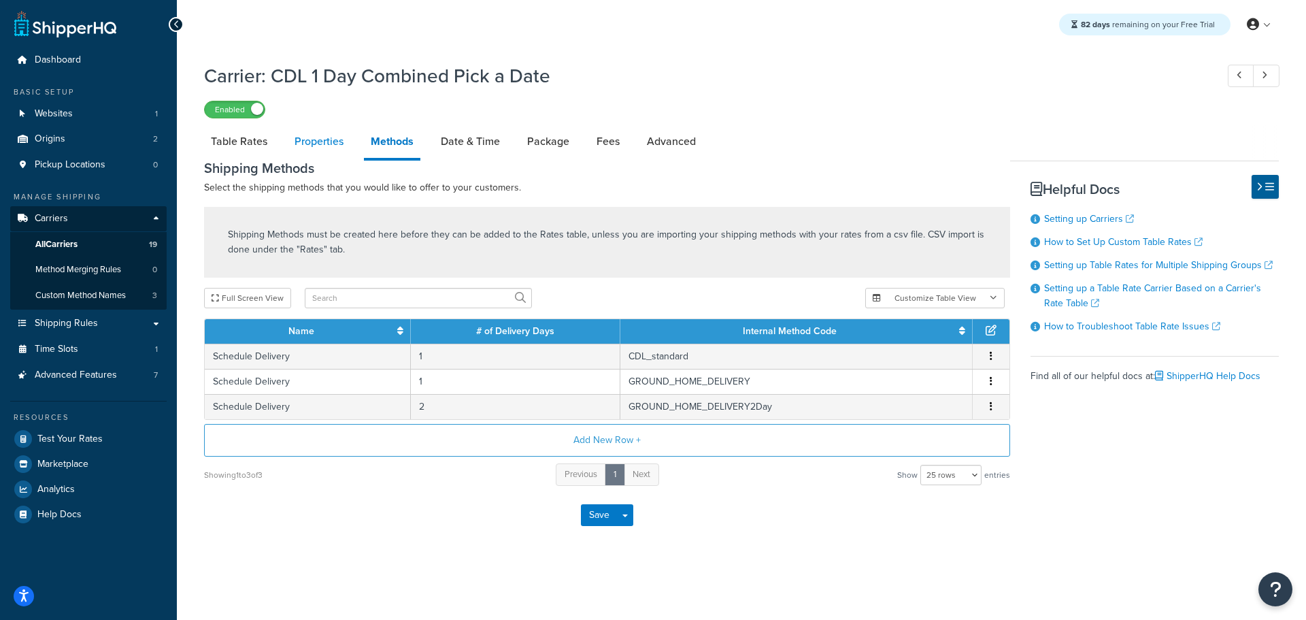
click at [322, 148] on link "Properties" at bounding box center [319, 141] width 63 height 33
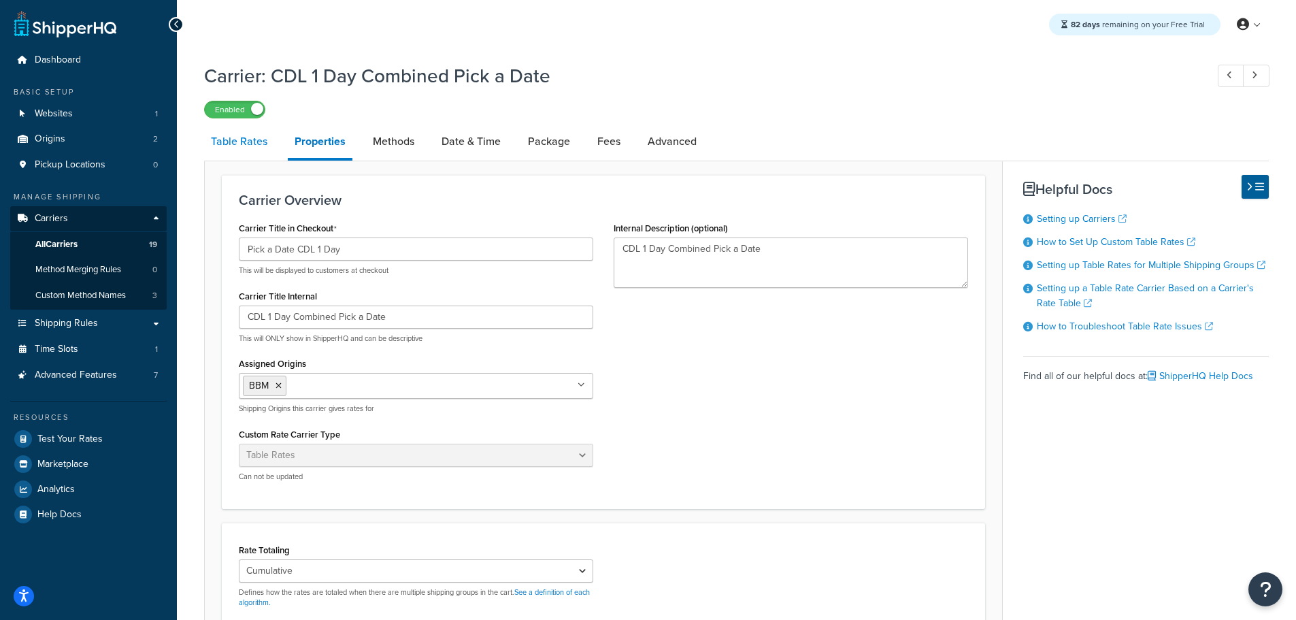
click at [261, 146] on link "Table Rates" at bounding box center [239, 141] width 70 height 33
select select "25"
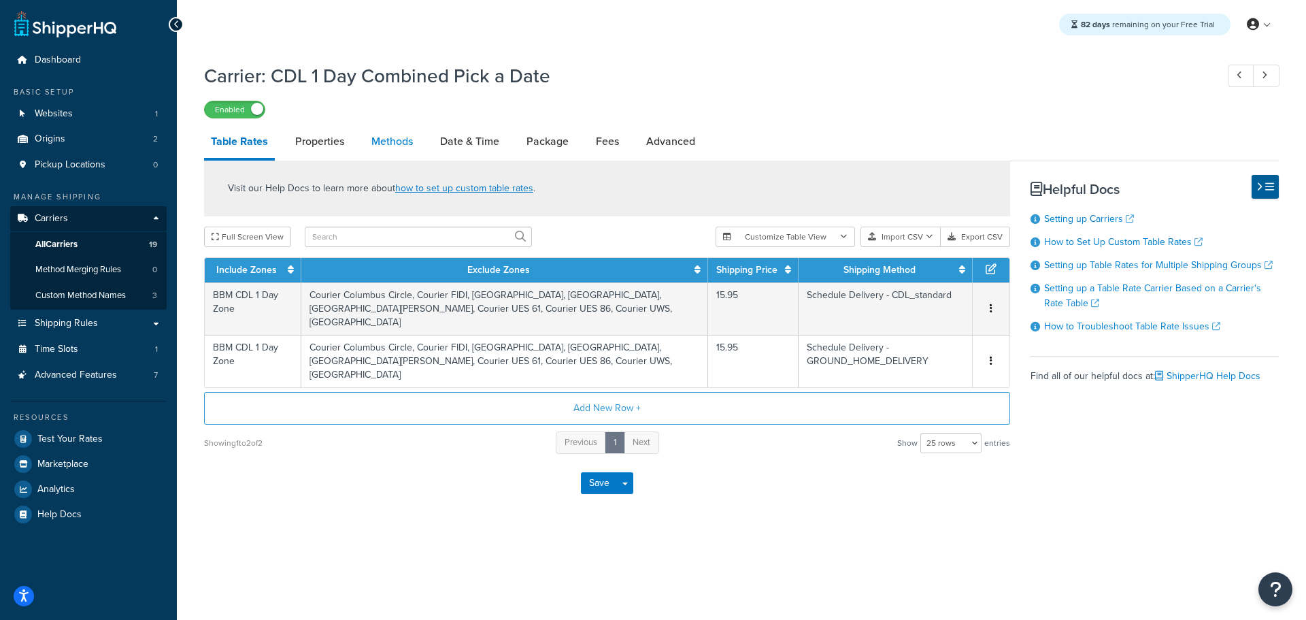
click at [397, 143] on link "Methods" at bounding box center [392, 141] width 55 height 33
select select "25"
